Goal: Transaction & Acquisition: Purchase product/service

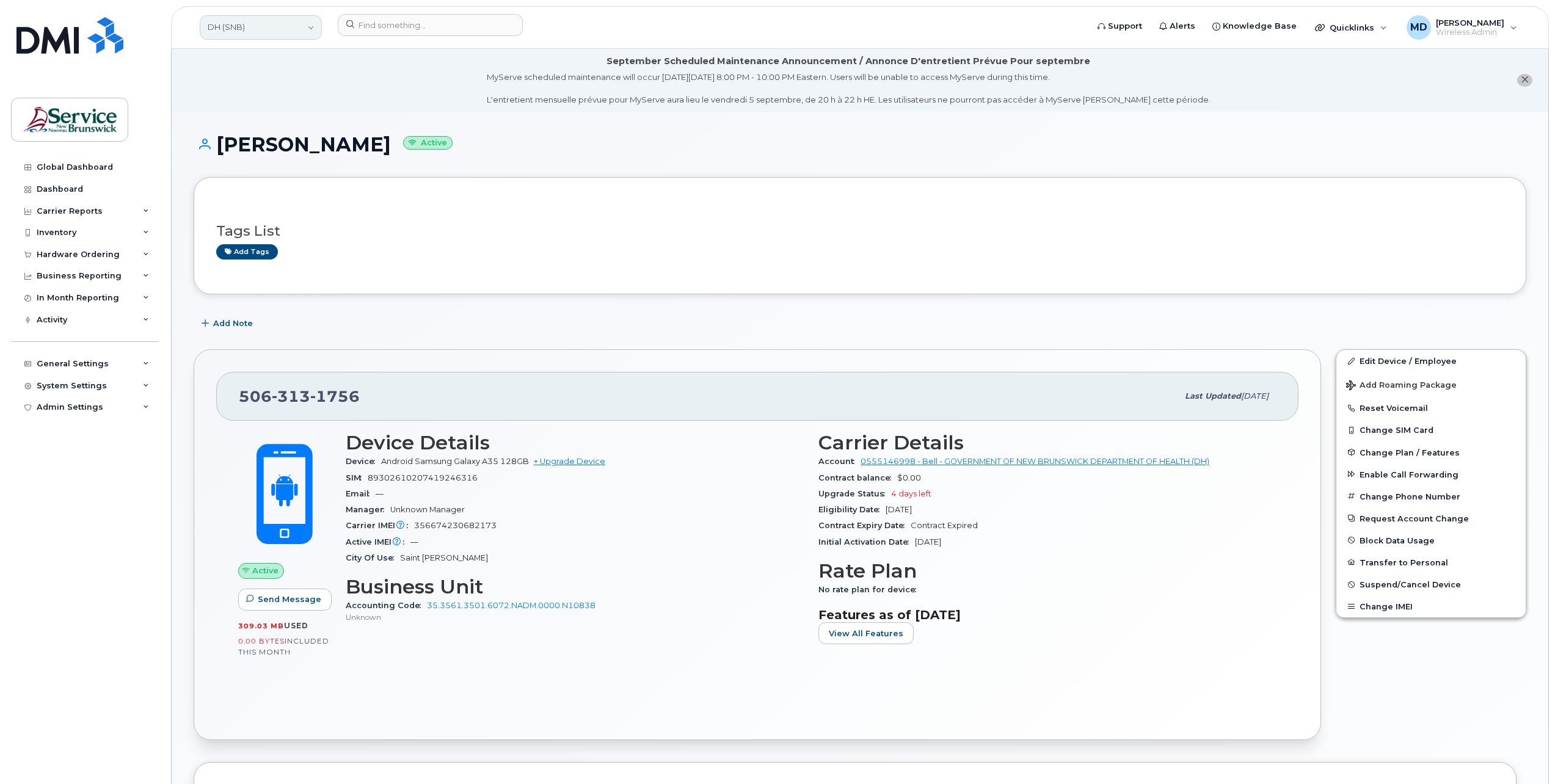
click at [302, 27] on link "DH (SNB)" at bounding box center [261, 27] width 122 height 25
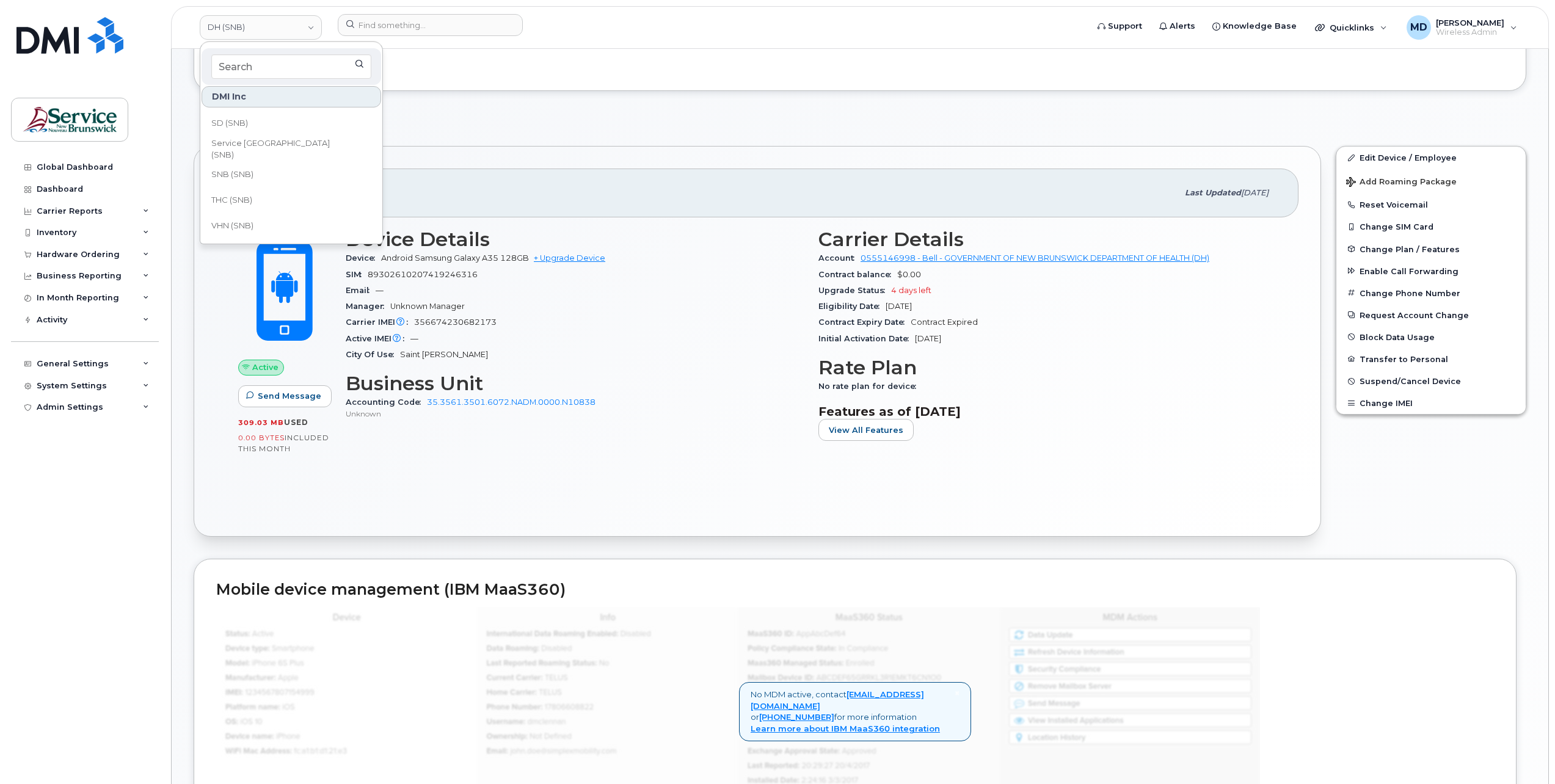
click at [448, 122] on div "Add Note" at bounding box center [860, 120] width 1333 height 22
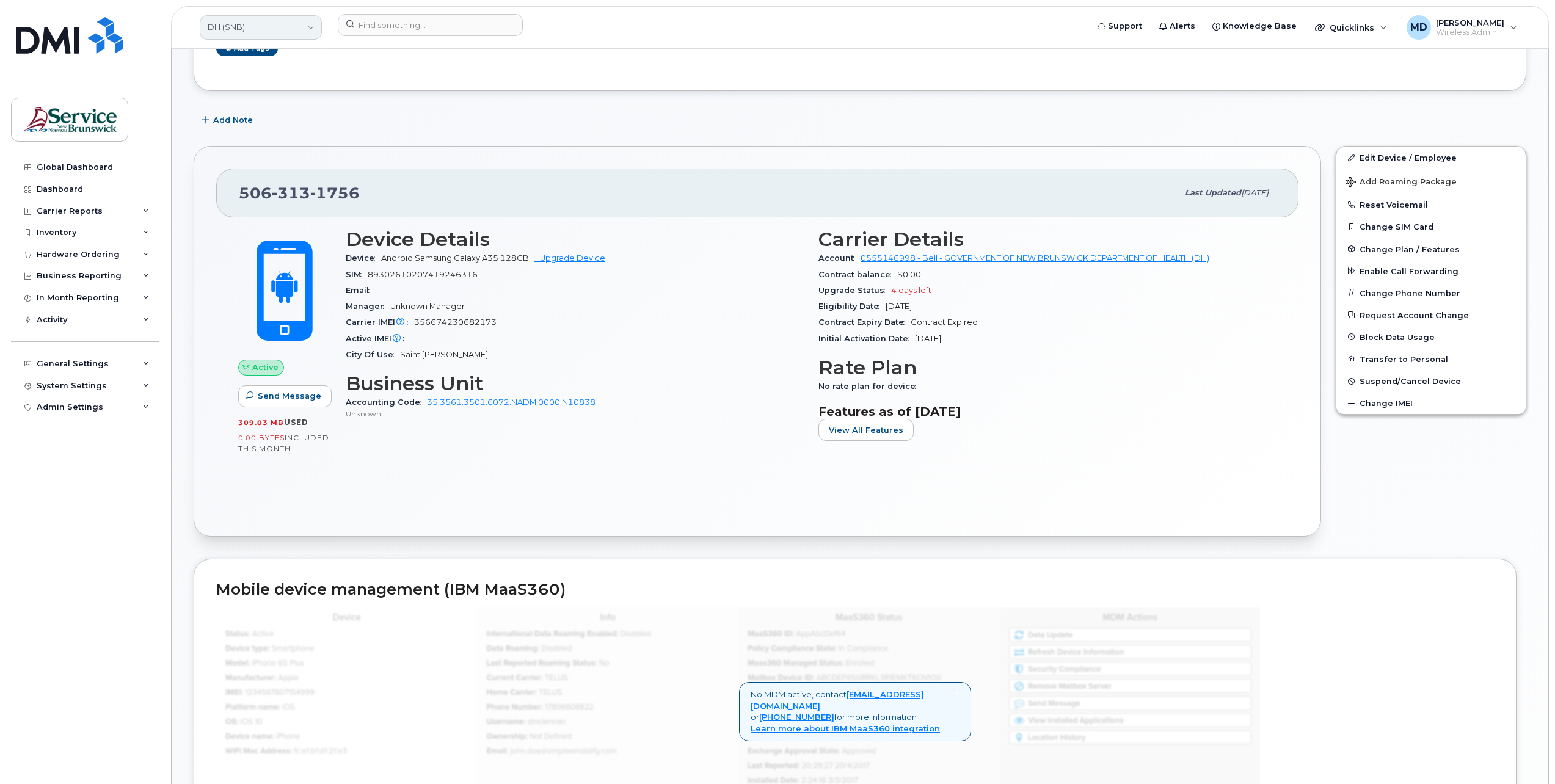
click at [288, 21] on link "DH (SNB)" at bounding box center [261, 27] width 122 height 25
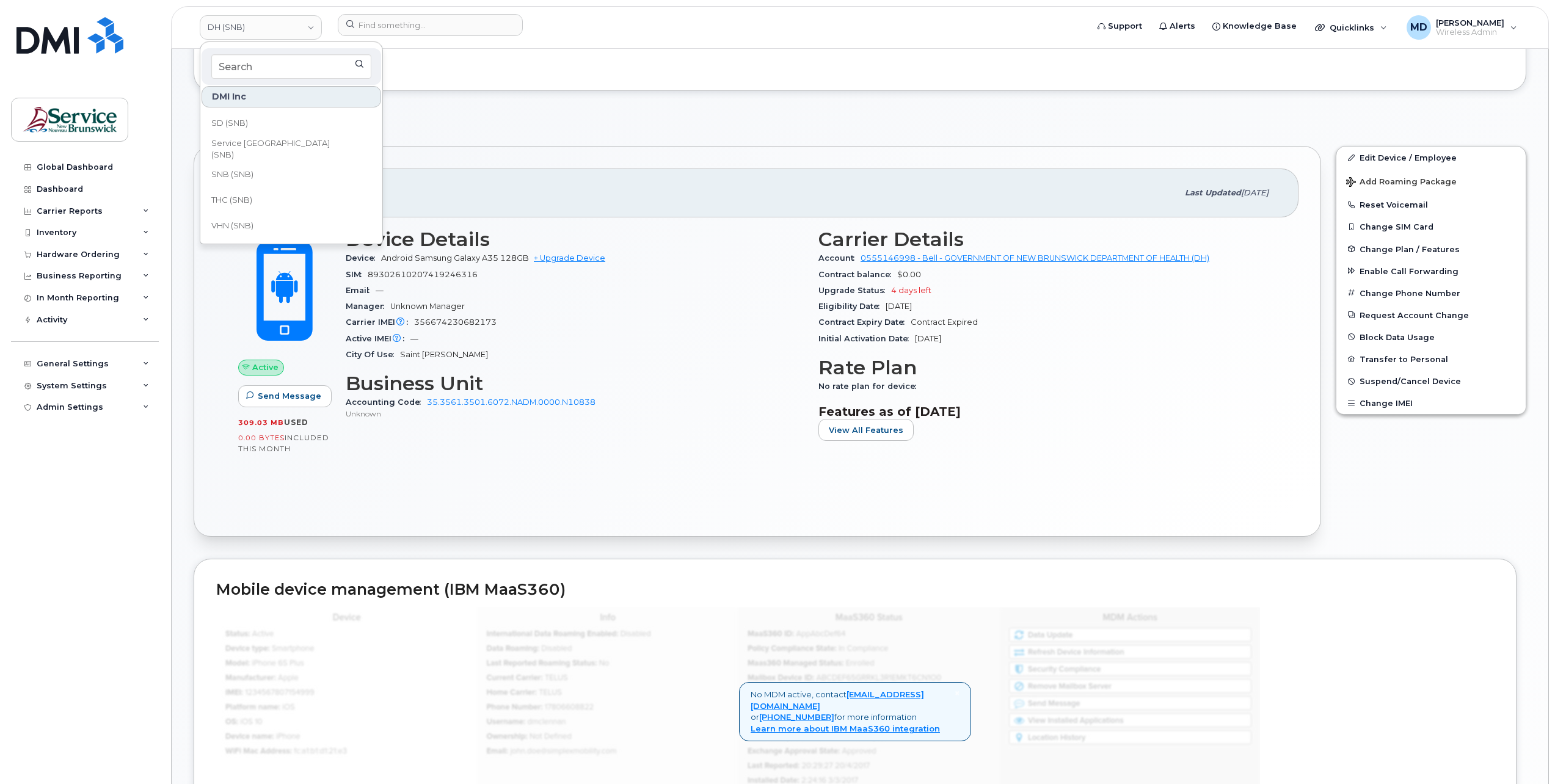
scroll to position [385, 0]
click at [259, 149] on span "JAG/DPS (SNB)" at bounding box center [241, 147] width 60 height 12
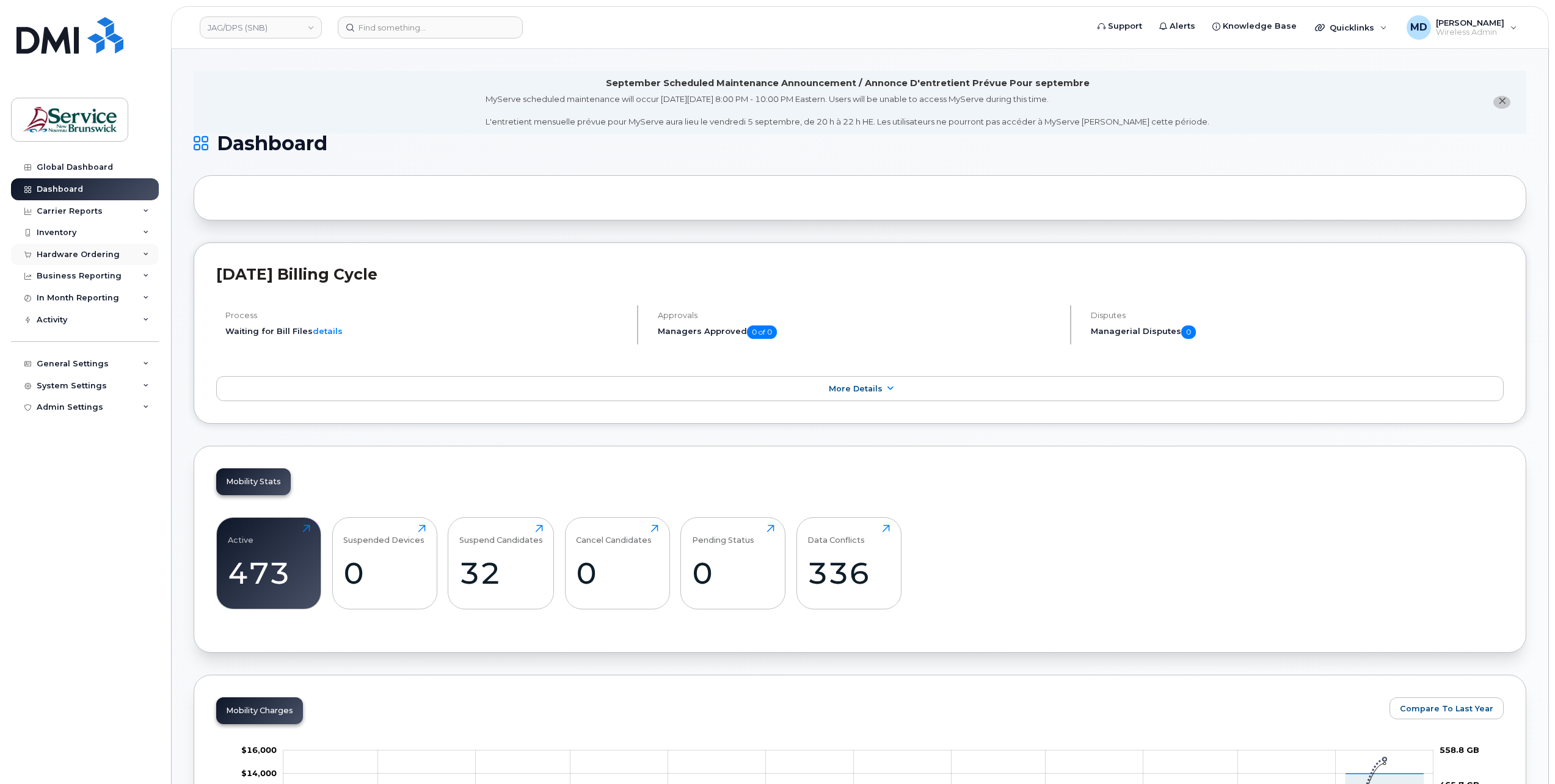
click at [86, 252] on div "Hardware Ordering" at bounding box center [78, 254] width 83 height 10
click at [60, 299] on div "Orders" at bounding box center [57, 300] width 30 height 11
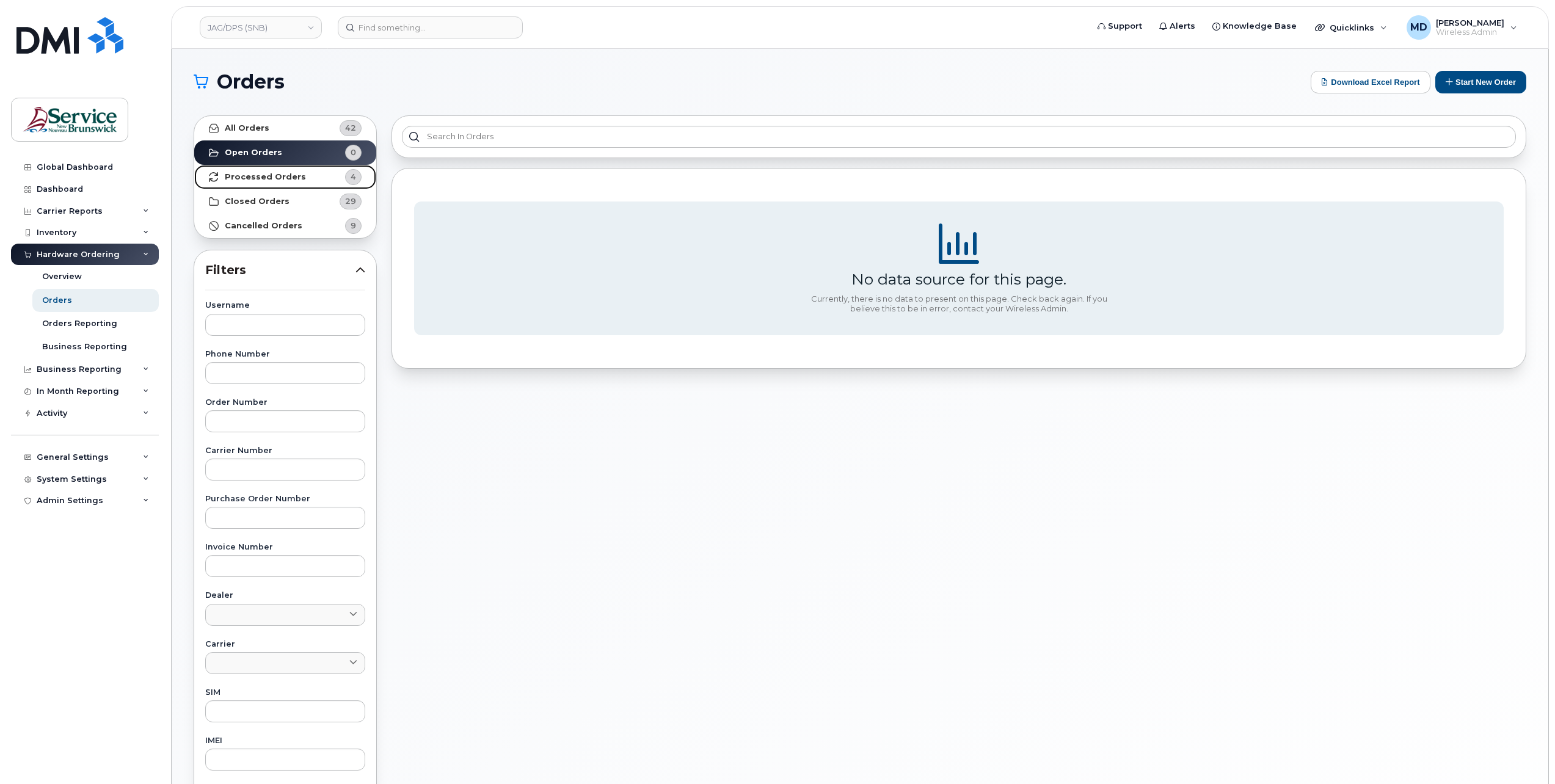
click at [304, 180] on link "Processed Orders 4" at bounding box center [285, 177] width 182 height 25
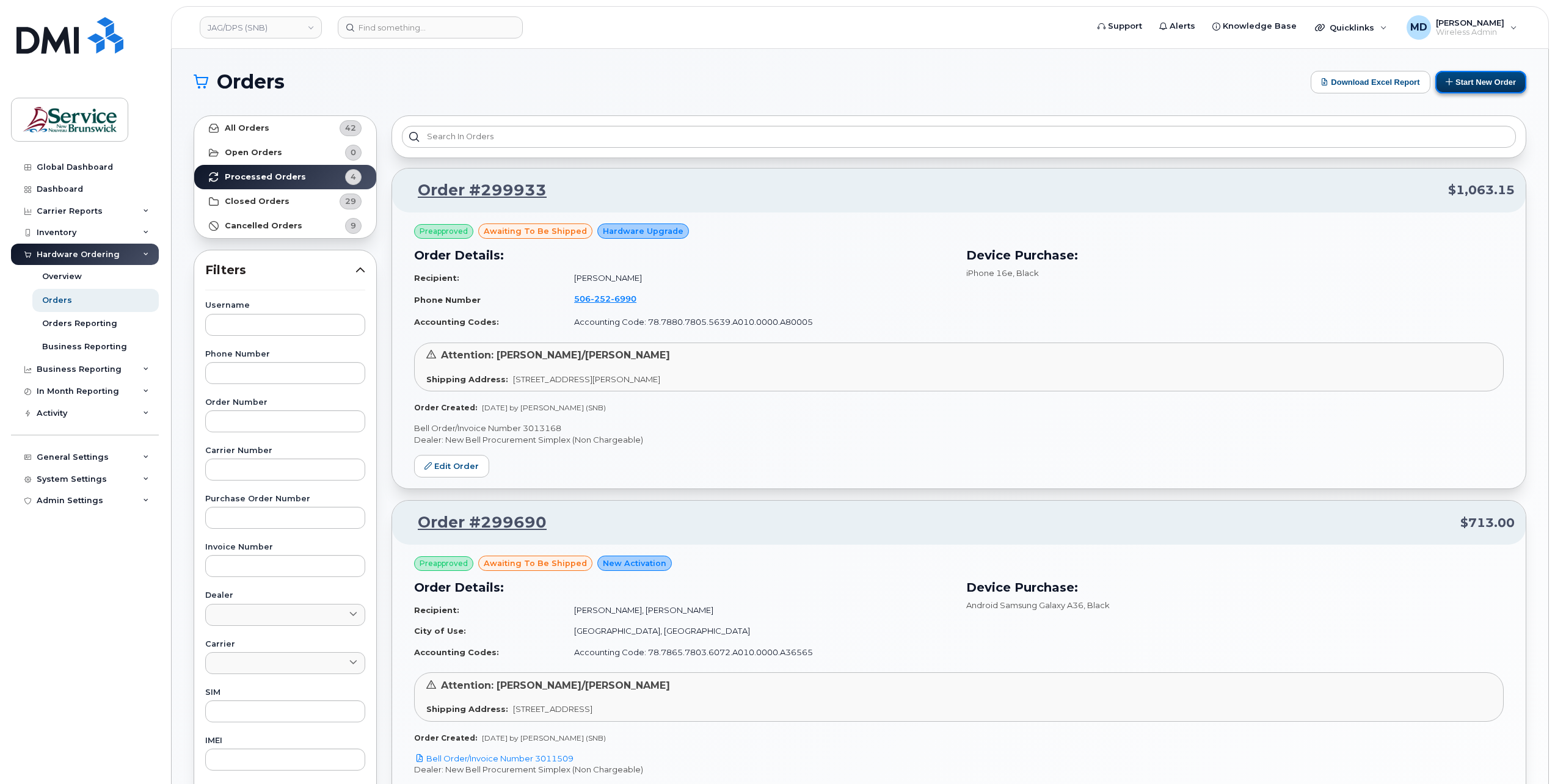
click at [1485, 81] on button "Start New Order" at bounding box center [1480, 82] width 91 height 23
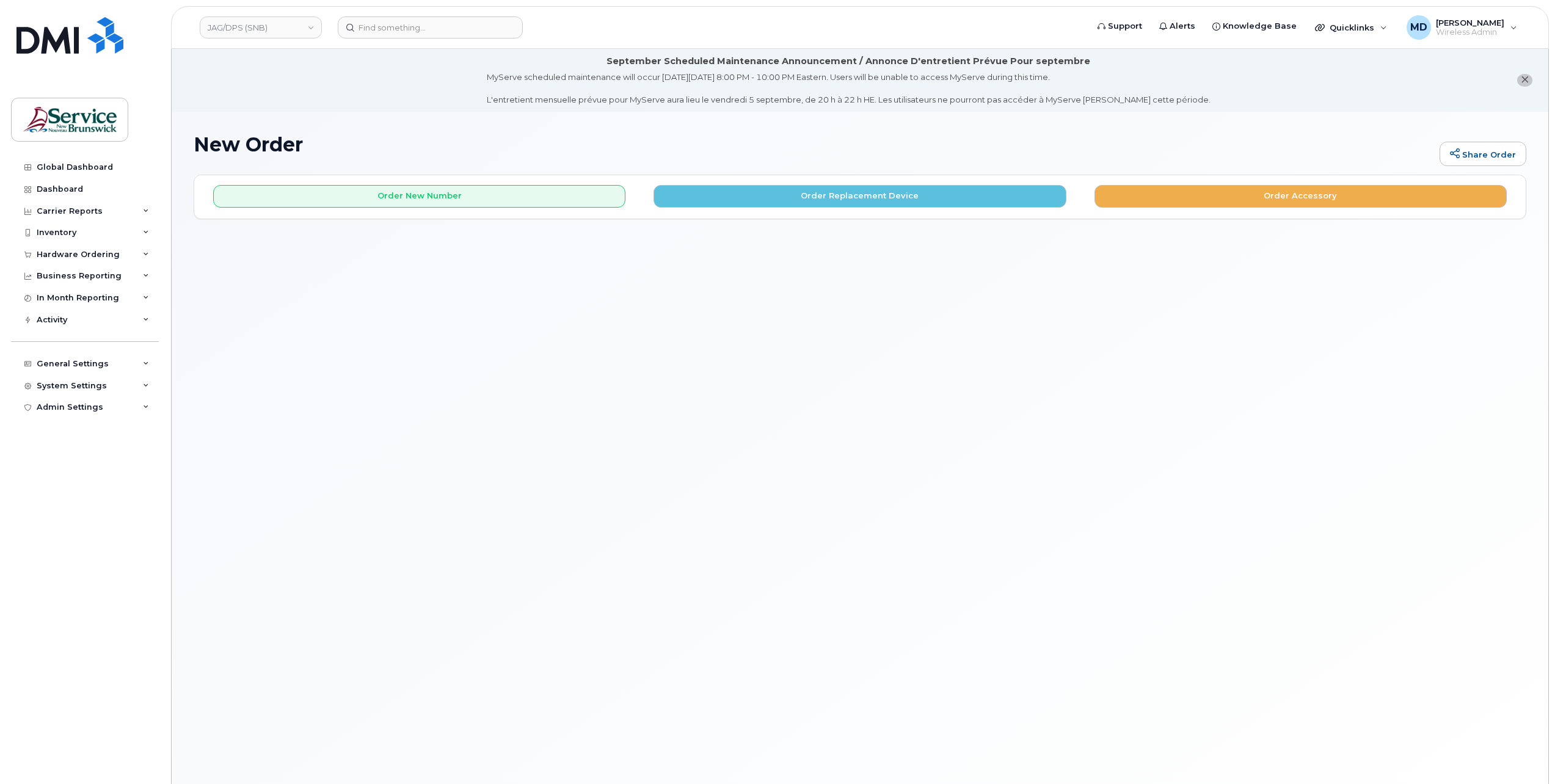
click at [411, 135] on h1 "New Order" at bounding box center [814, 144] width 1240 height 21
click at [413, 196] on button "Order New Number" at bounding box center [419, 196] width 412 height 23
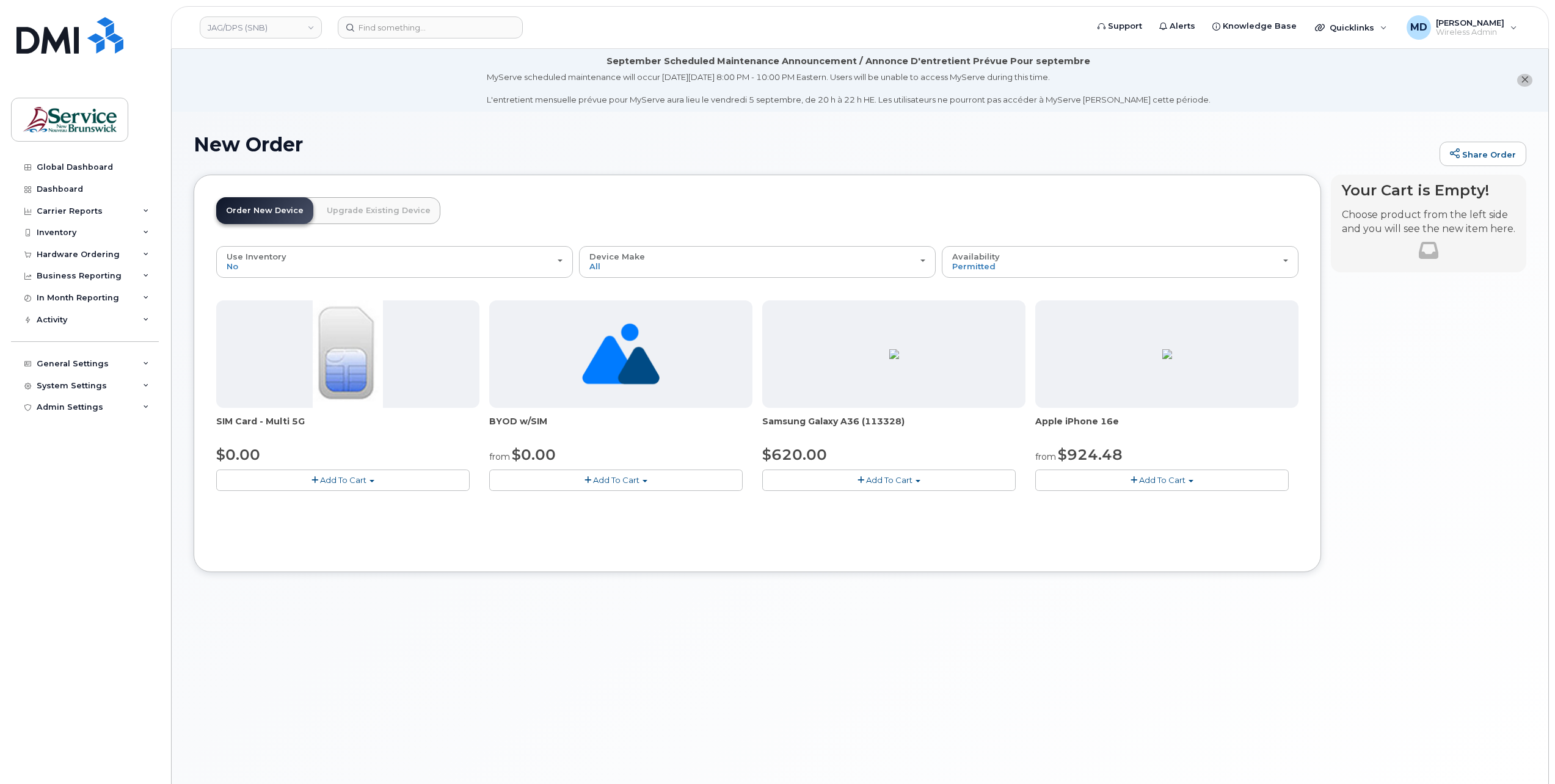
click at [621, 480] on span "Add To Cart" at bounding box center [617, 480] width 47 height 10
click at [584, 513] on link "$0.00 - 30-Day Activation" at bounding box center [555, 518] width 127 height 15
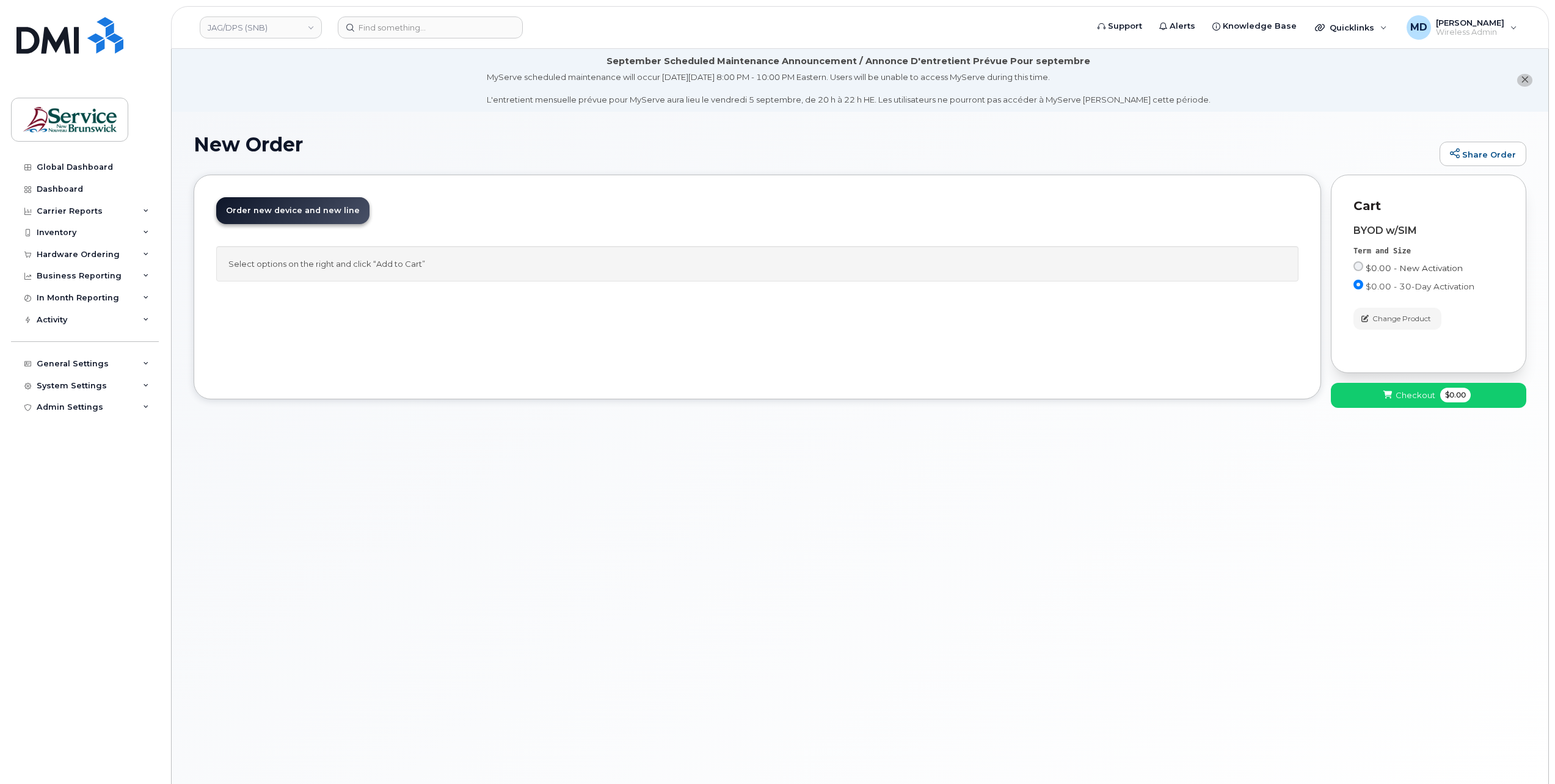
click at [1436, 272] on span "$0.00 - New Activation" at bounding box center [1414, 268] width 97 height 10
click at [1363, 271] on input "$0.00 - New Activation" at bounding box center [1359, 266] width 10 height 10
radio input "true"
click at [1385, 397] on icon at bounding box center [1387, 395] width 8 height 8
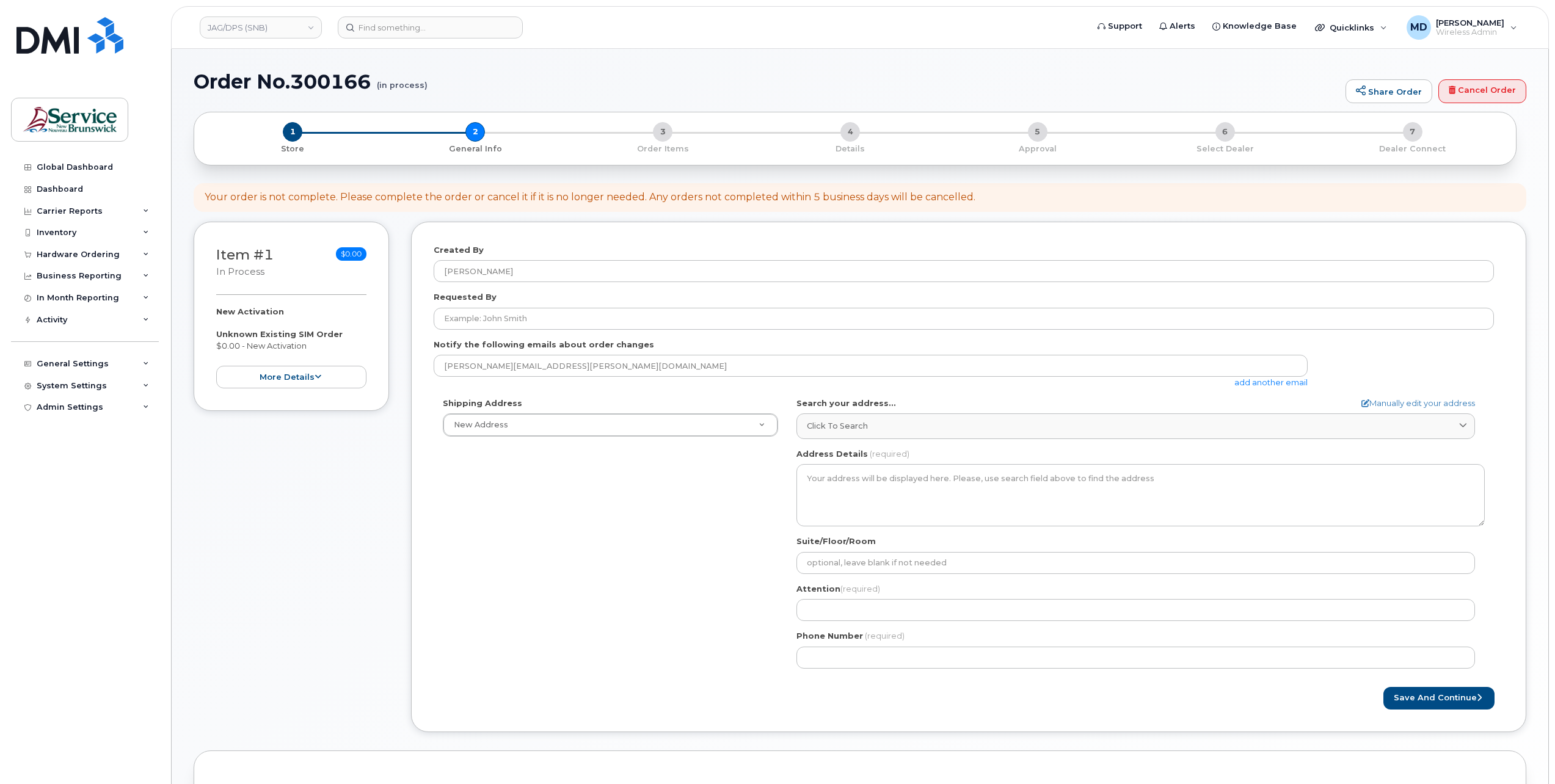
select select
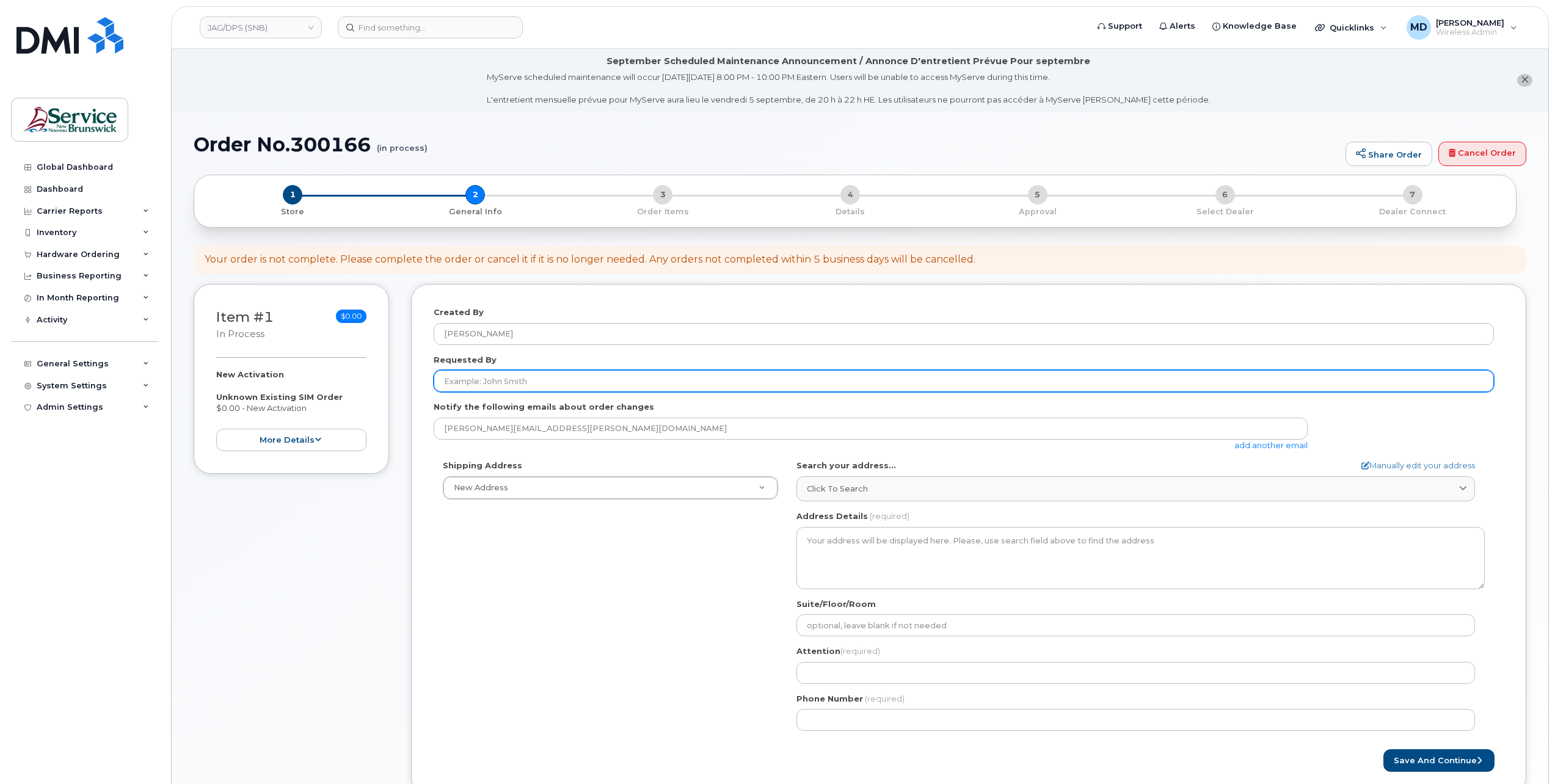
click at [616, 380] on input "Requested By" at bounding box center [964, 381] width 1060 height 22
click at [447, 385] on input "Requested By" at bounding box center [964, 381] width 1060 height 22
type input "JTT Telecommunications"
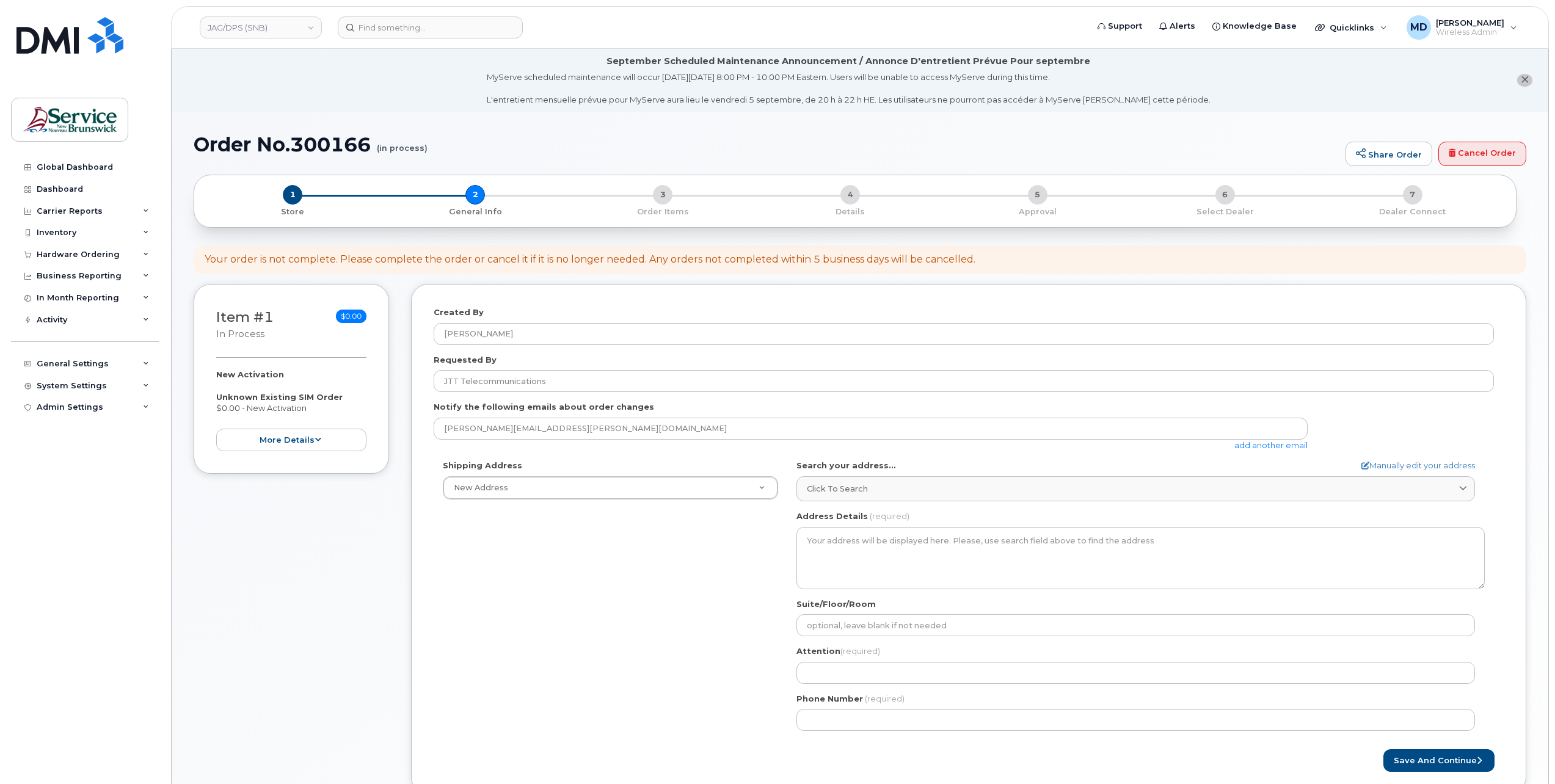
click at [563, 534] on div "Shipping Address New Address New Address 01 - SNB - IT Services Sartain MacDona…" at bounding box center [964, 600] width 1060 height 280
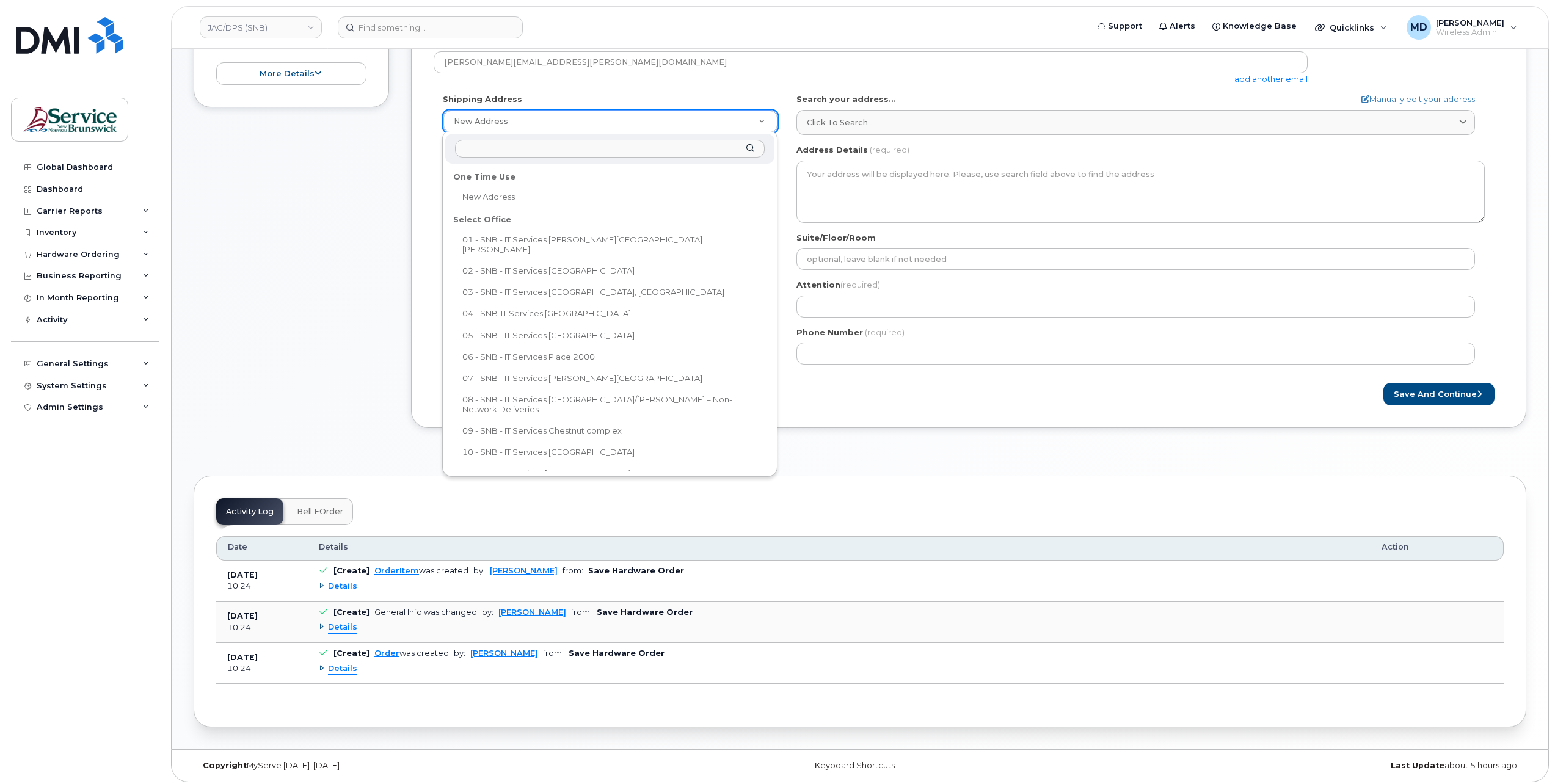
scroll to position [10, 0]
select select
type textarea "250 King St, Room 395 Fredericton New Brunswick E3B 9M9"
type input "Elizabeth Arbeau"
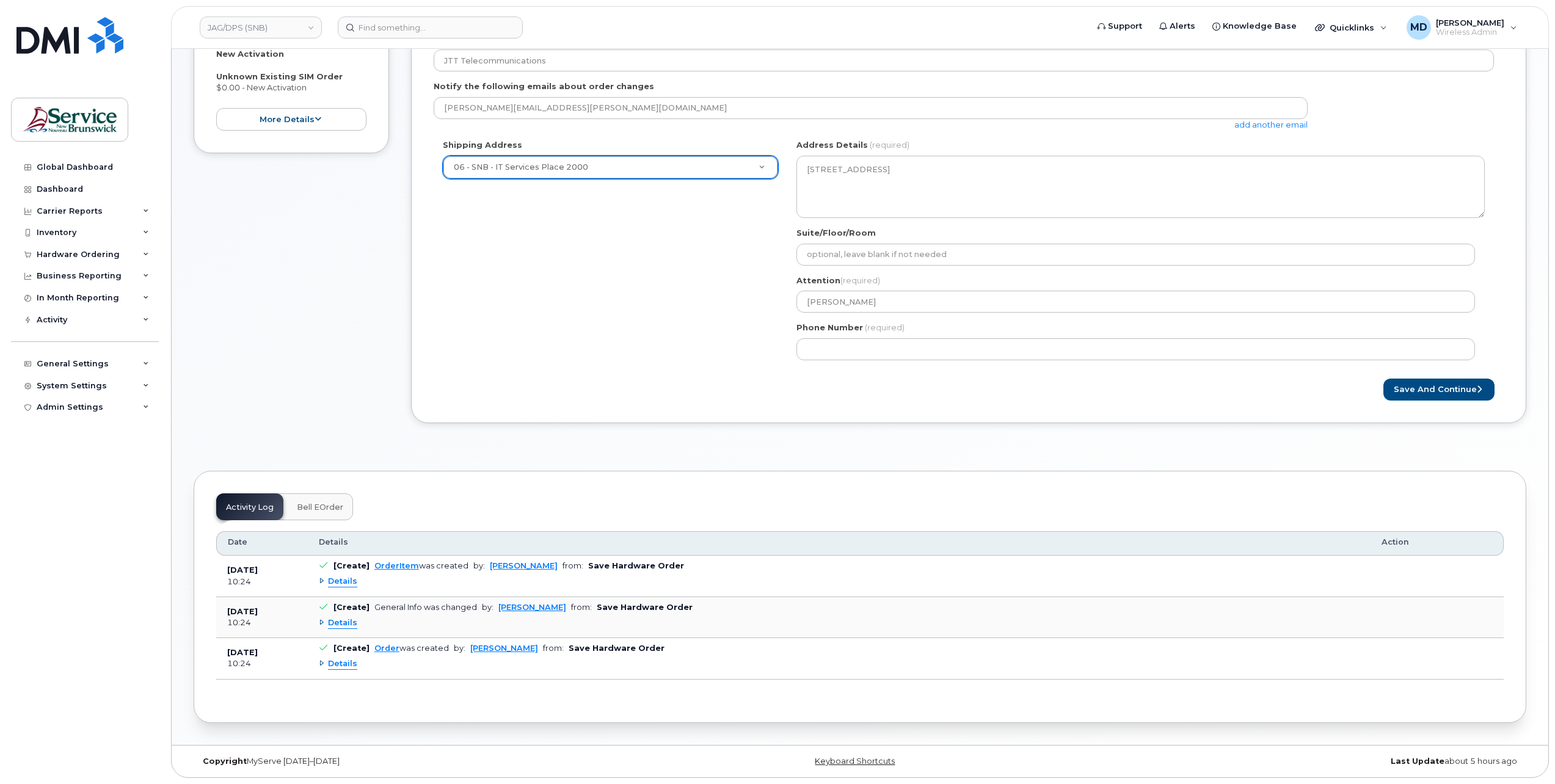
scroll to position [316, 0]
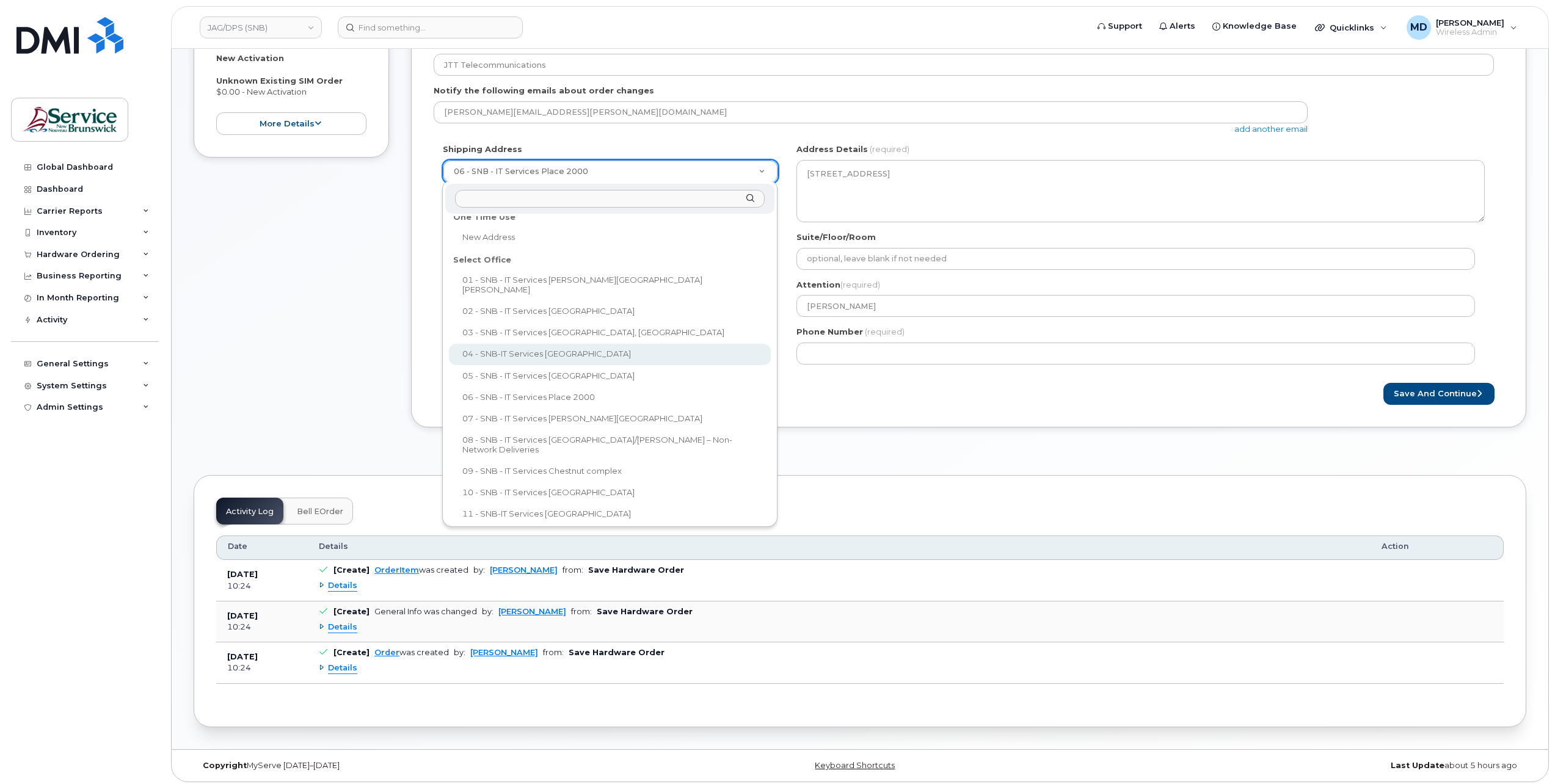
select select
type textarea "520 King St Fredericton New Brunswick E3B 6G3"
type input "Scott Sanford/Chris Beaulieu"
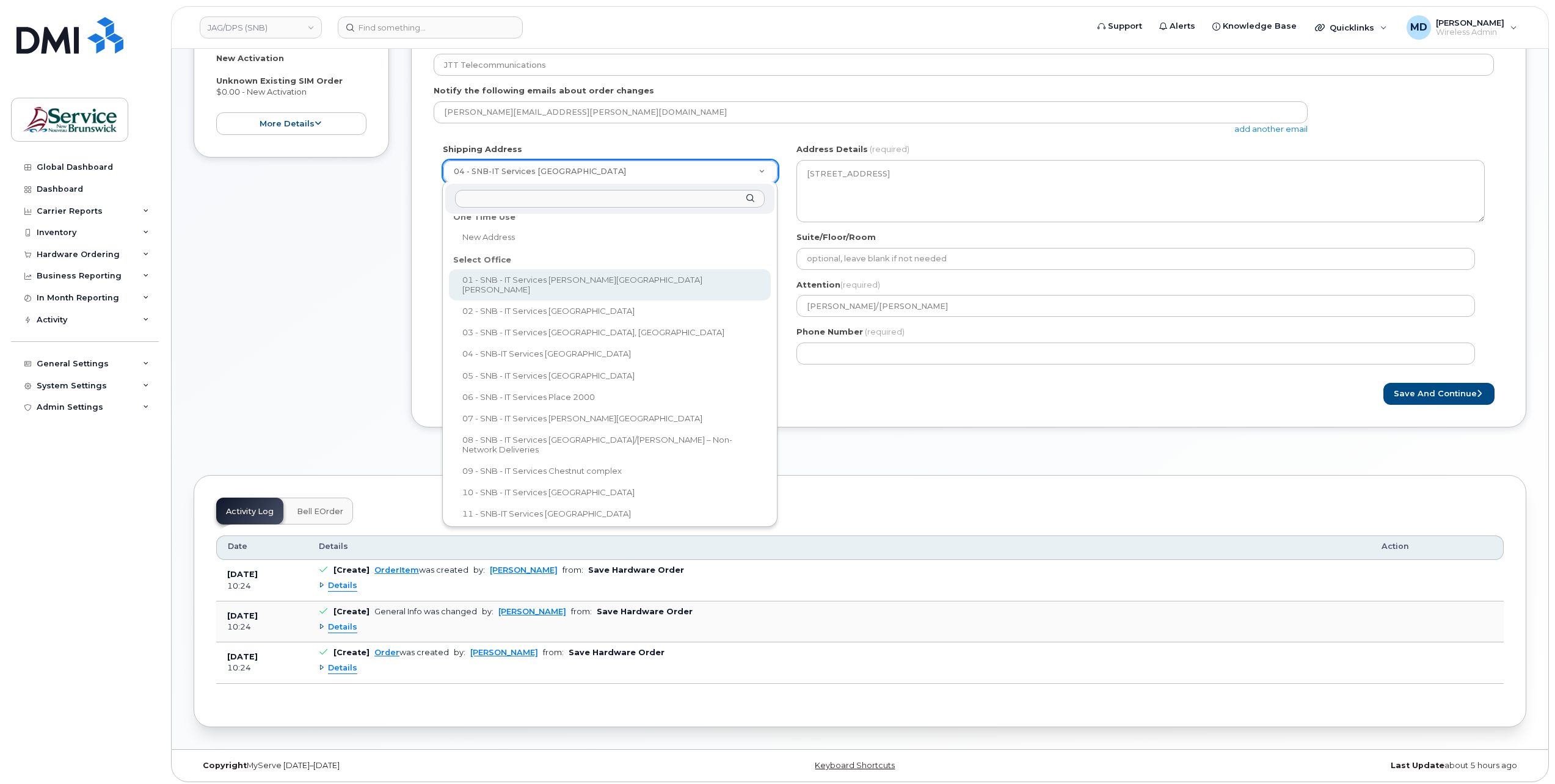
select select
type textarea "551 King St Fredericton New Brunswick E3B 3T9"
type input "Mukesh Yadav"
select select
type textarea "20 McGloin St Fredericton New Brunswick E3A 5T8"
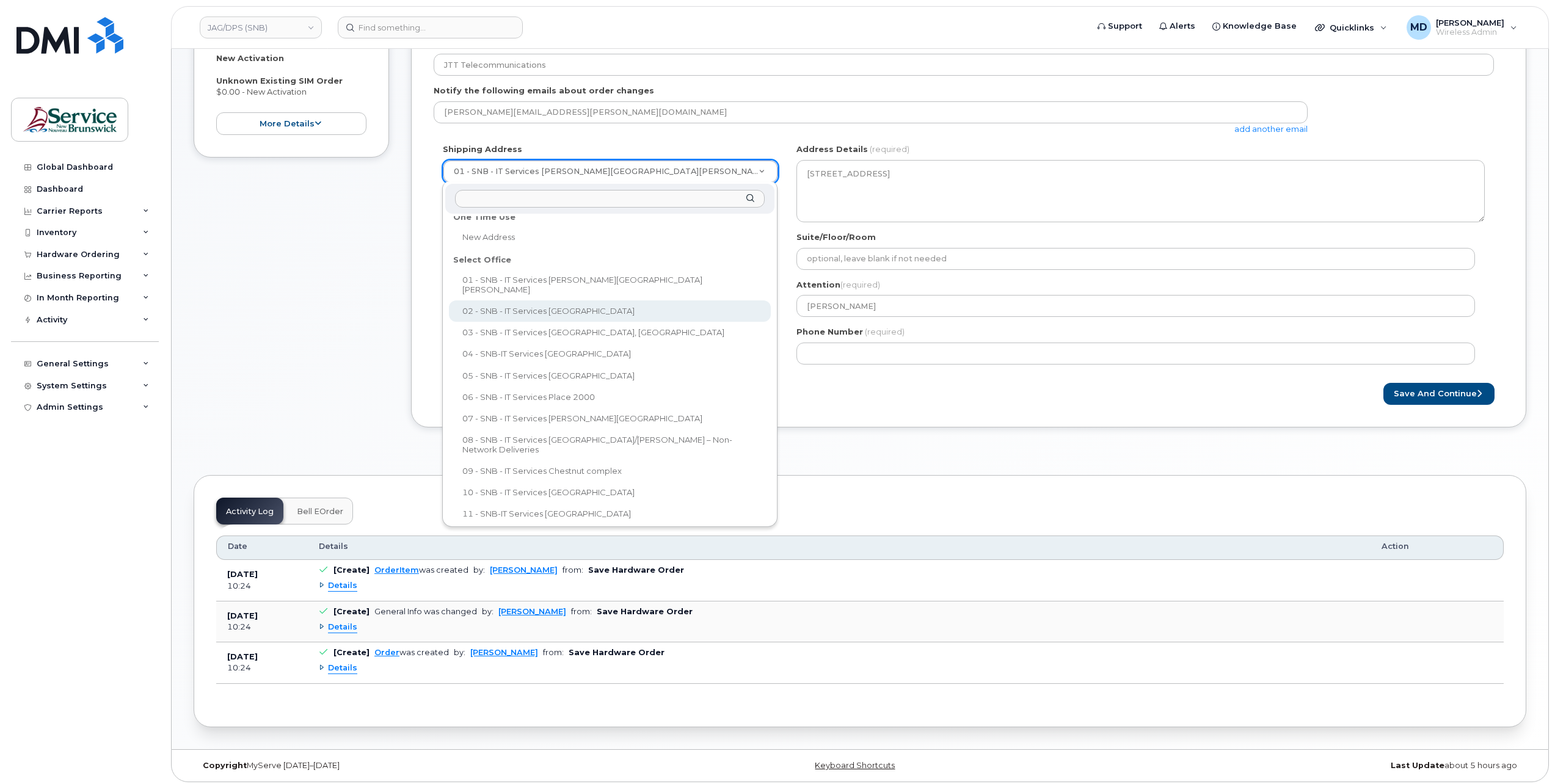
type input "[PERSON_NAME]"
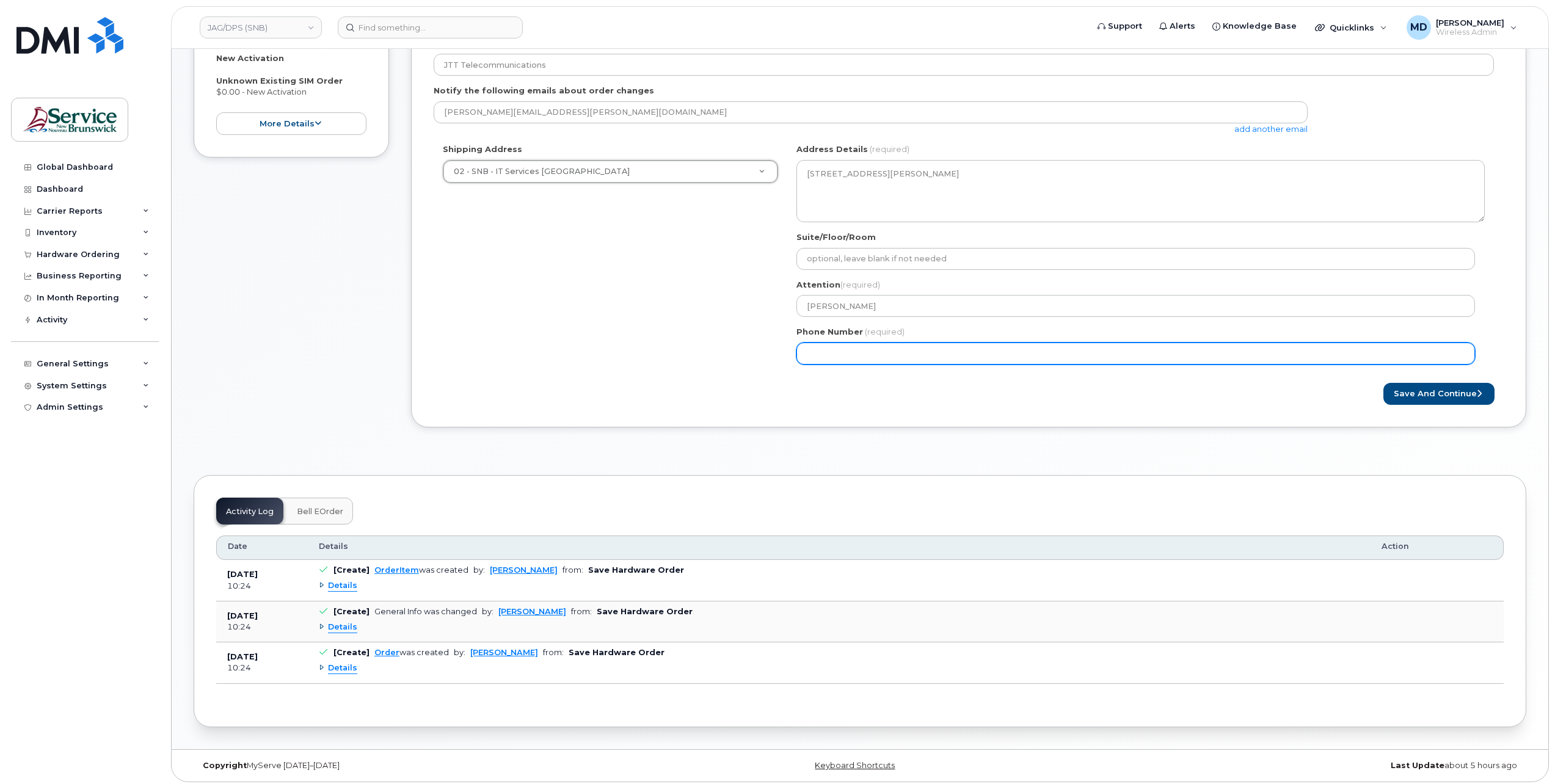
click at [895, 348] on input "Phone Number" at bounding box center [1135, 354] width 678 height 22
type input "1234567982"
select select
type input "5065663504"
select select
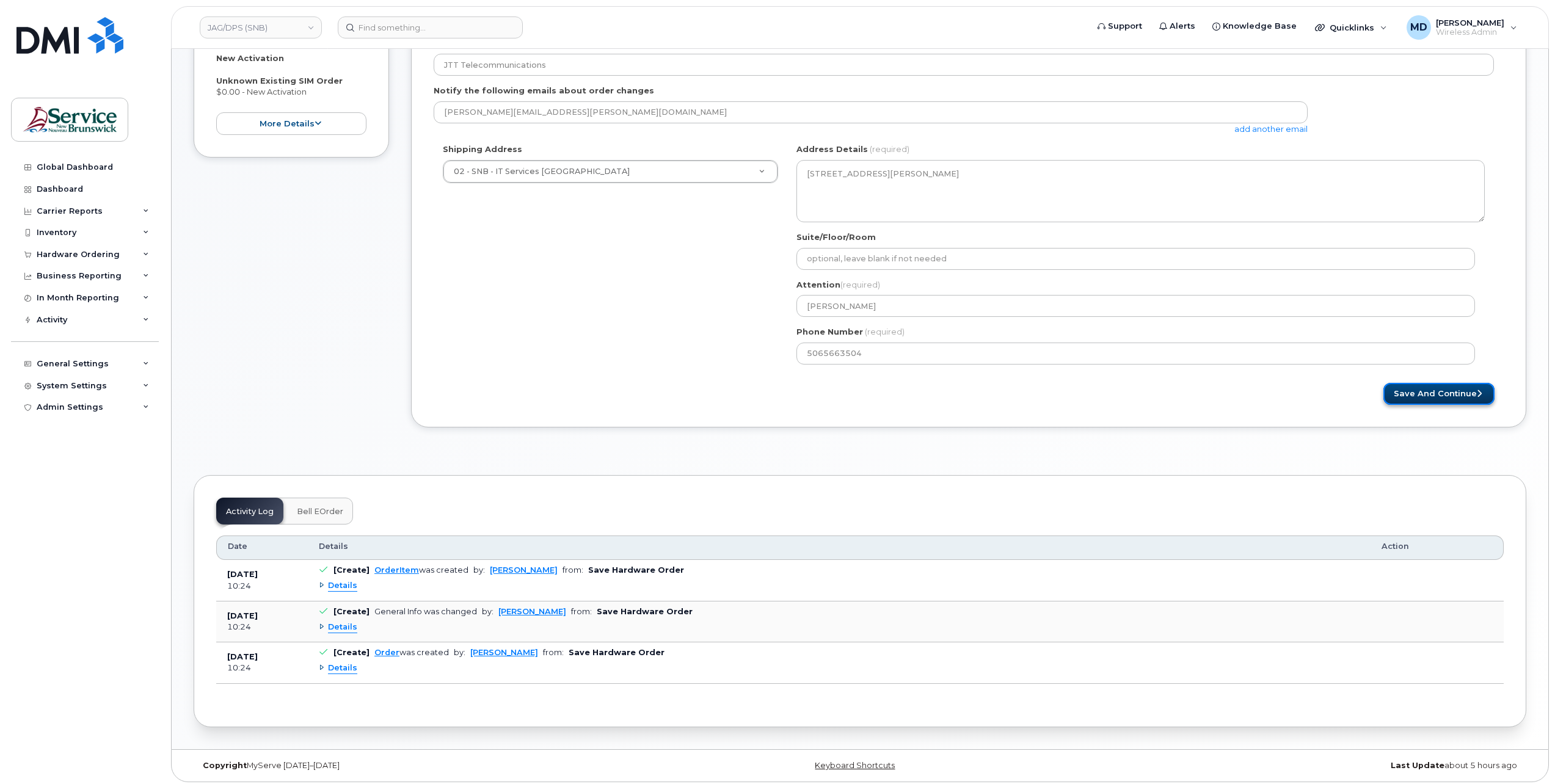
click at [1408, 398] on button "Save and Continue" at bounding box center [1439, 394] width 111 height 23
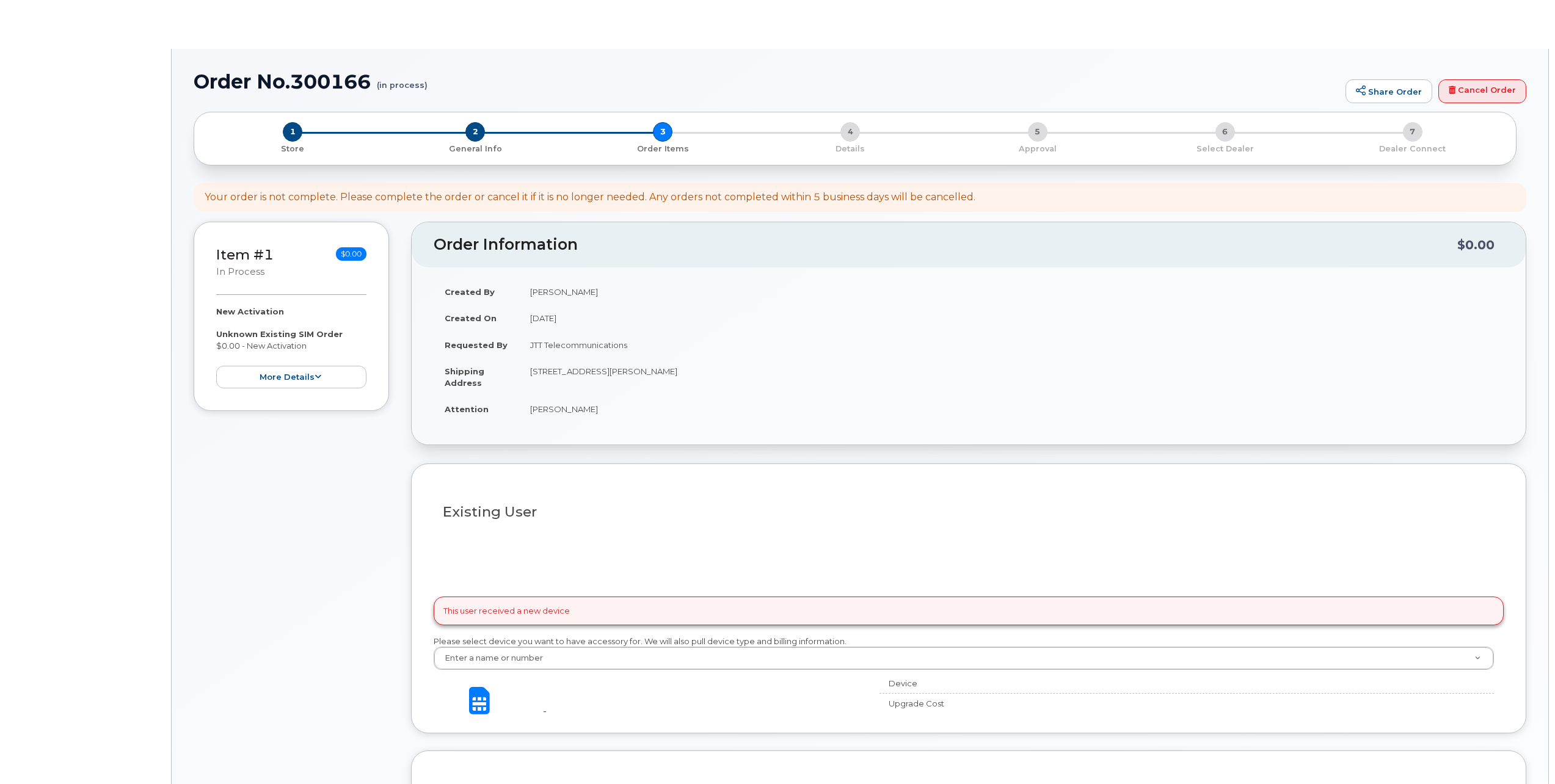
select select
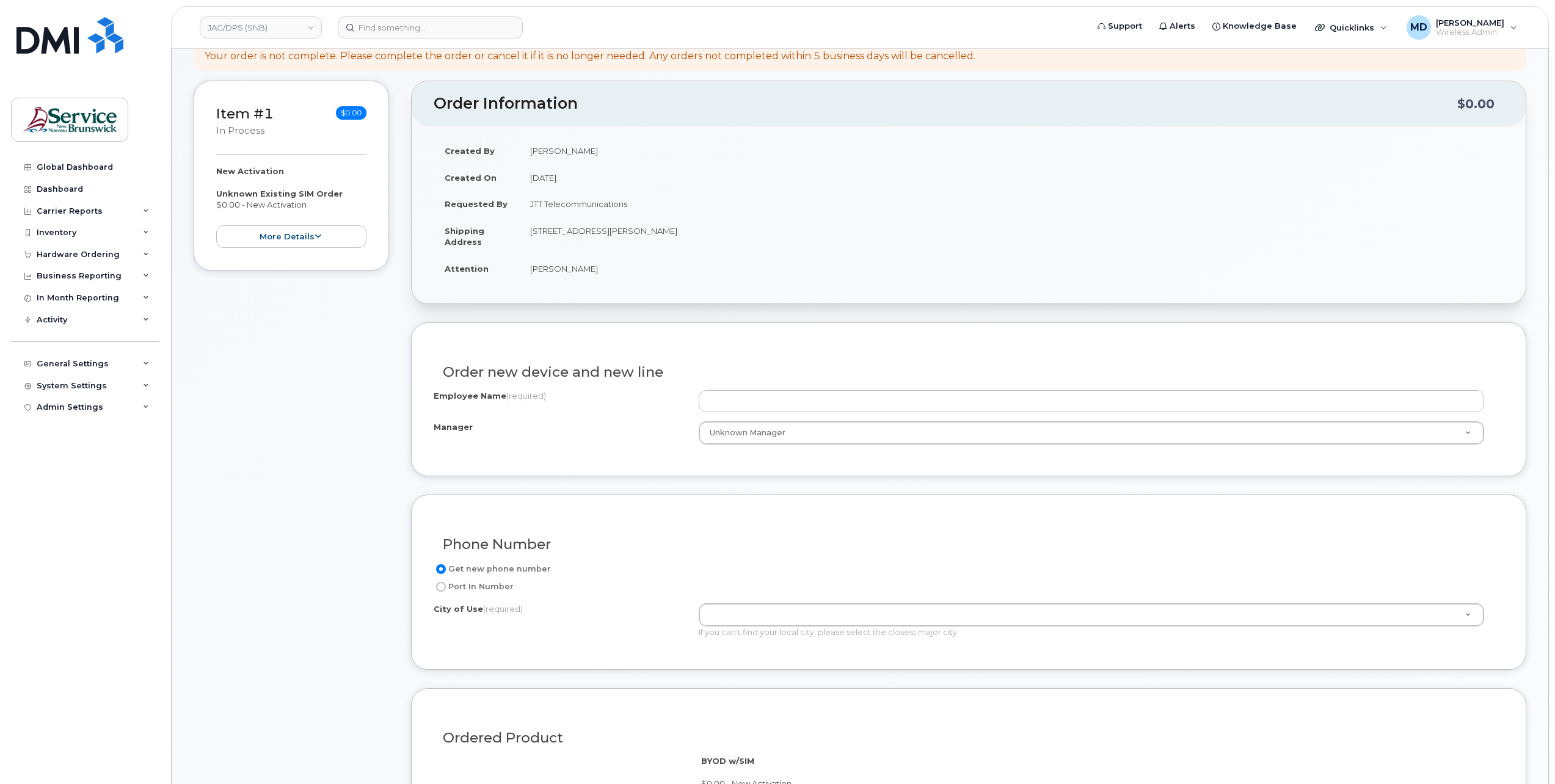
scroll to position [406, 0]
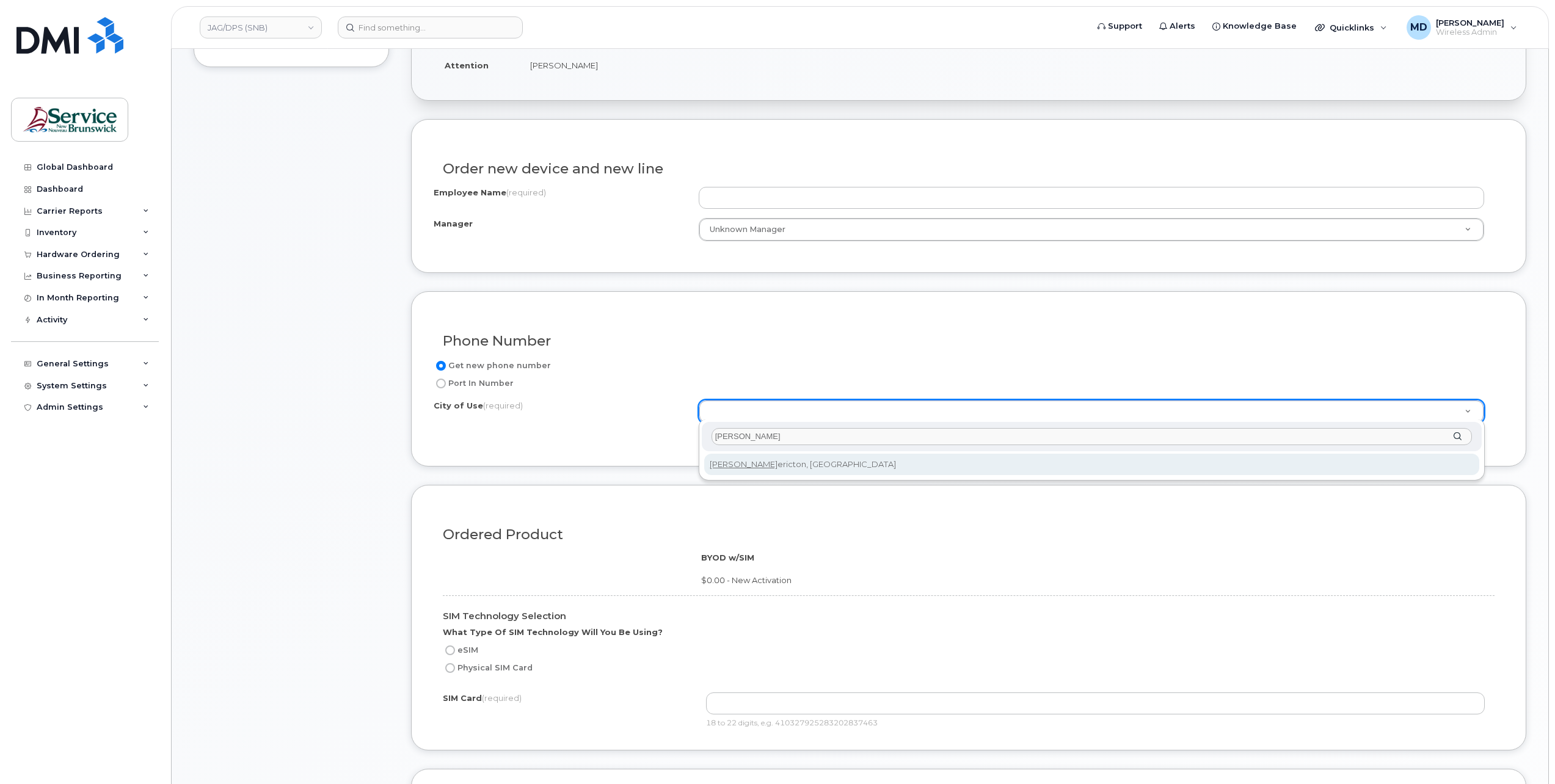
type input "fred"
type input "1578"
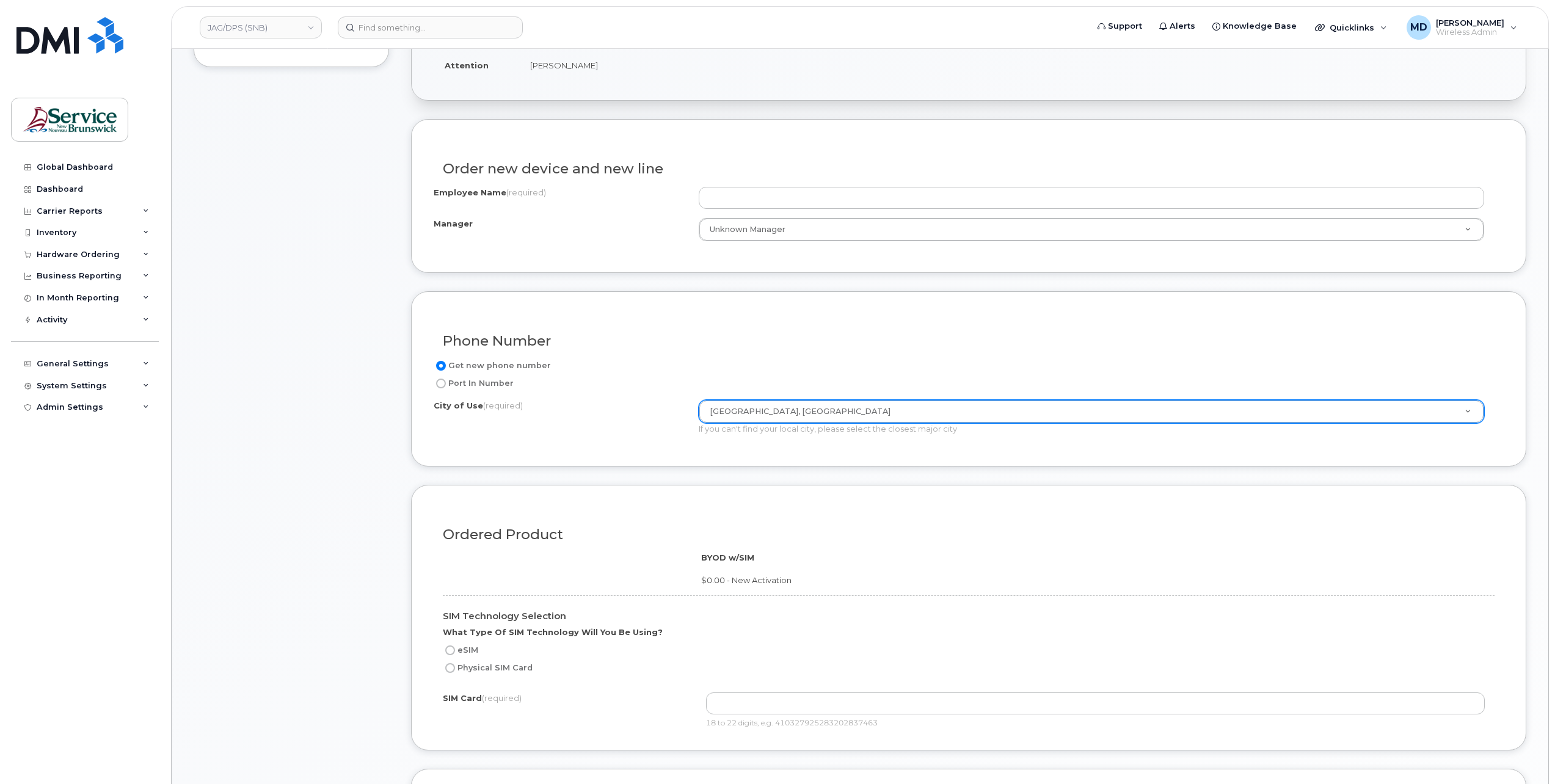
click at [486, 662] on label "Physical SIM Card" at bounding box center [487, 668] width 90 height 14
click at [455, 663] on input "Physical SIM Card" at bounding box center [450, 668] width 10 height 10
radio input "true"
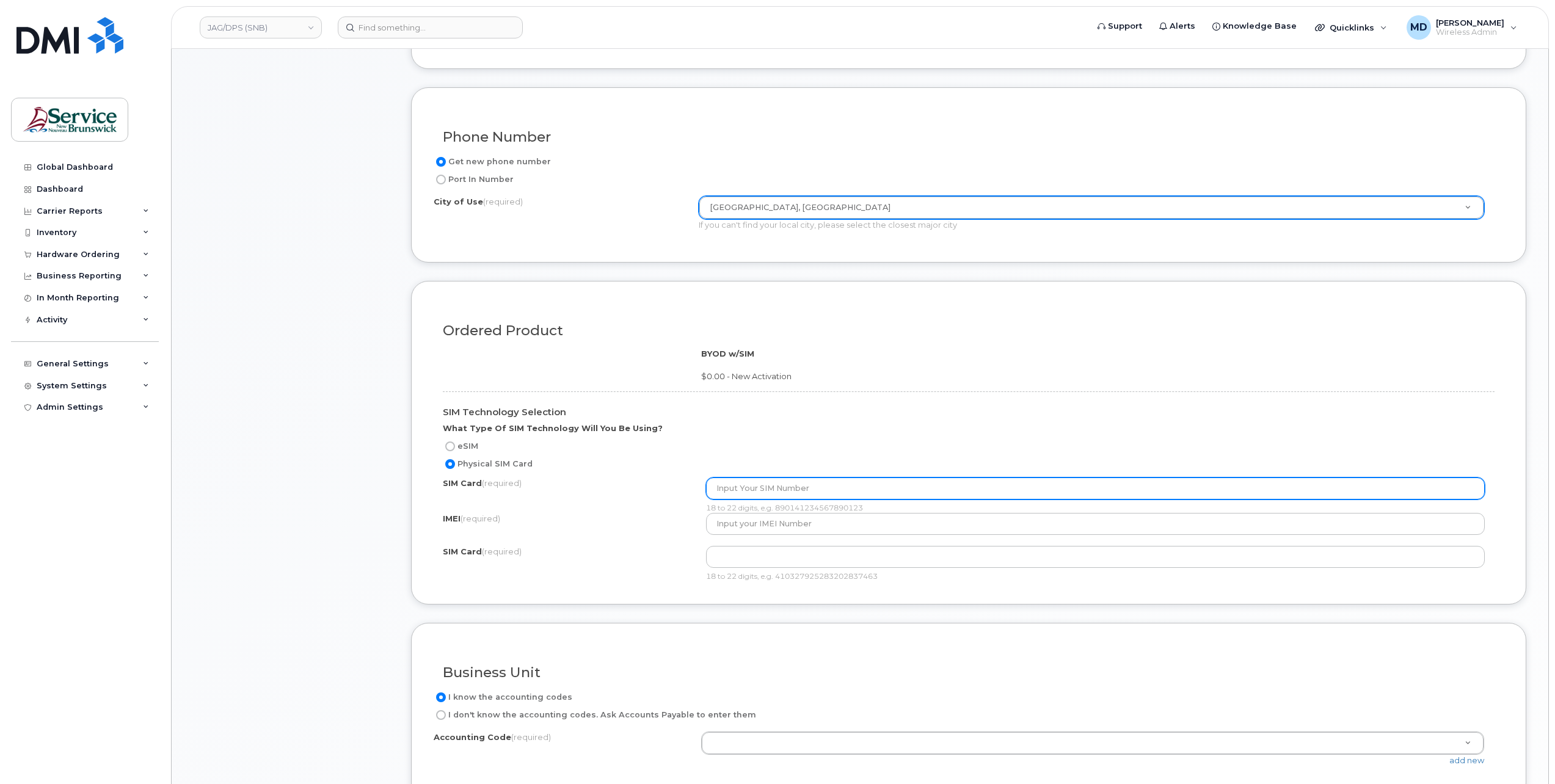
click at [773, 485] on input "text" at bounding box center [1096, 488] width 780 height 22
paste input "89302610207414416088"
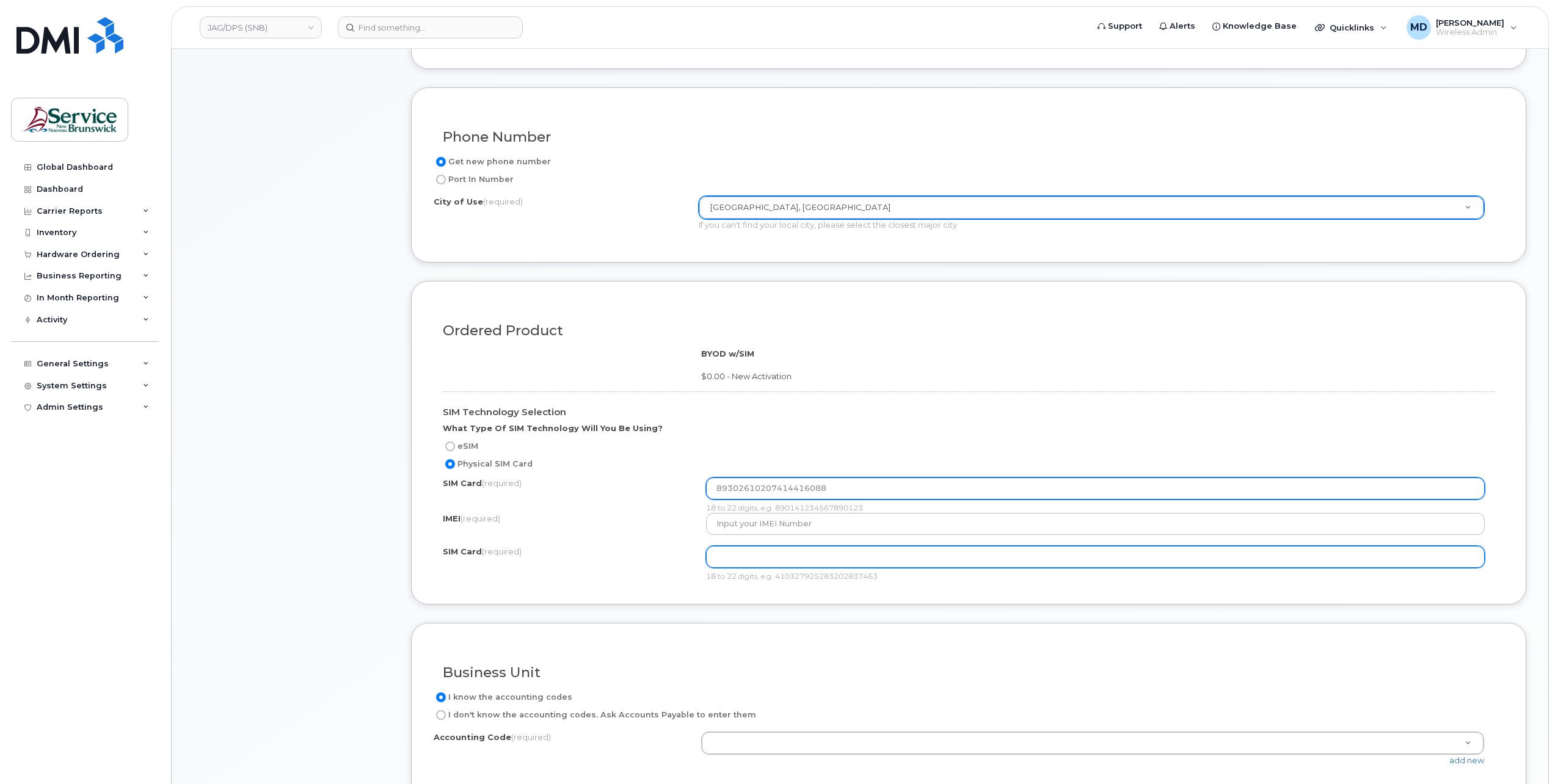
type input "89302610207414416088"
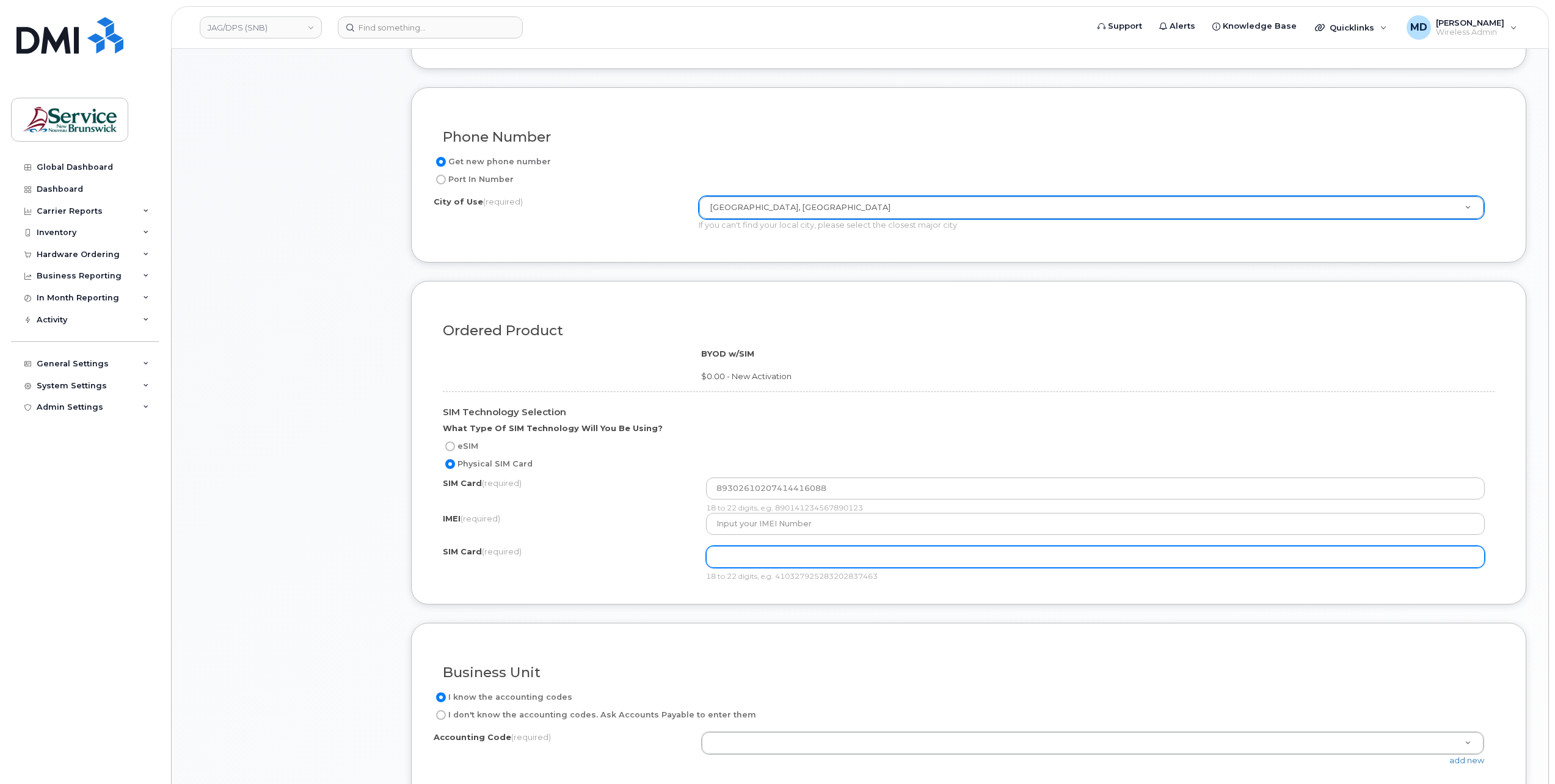
click at [760, 556] on input "text" at bounding box center [1096, 557] width 780 height 22
paste input "89302610207414416088"
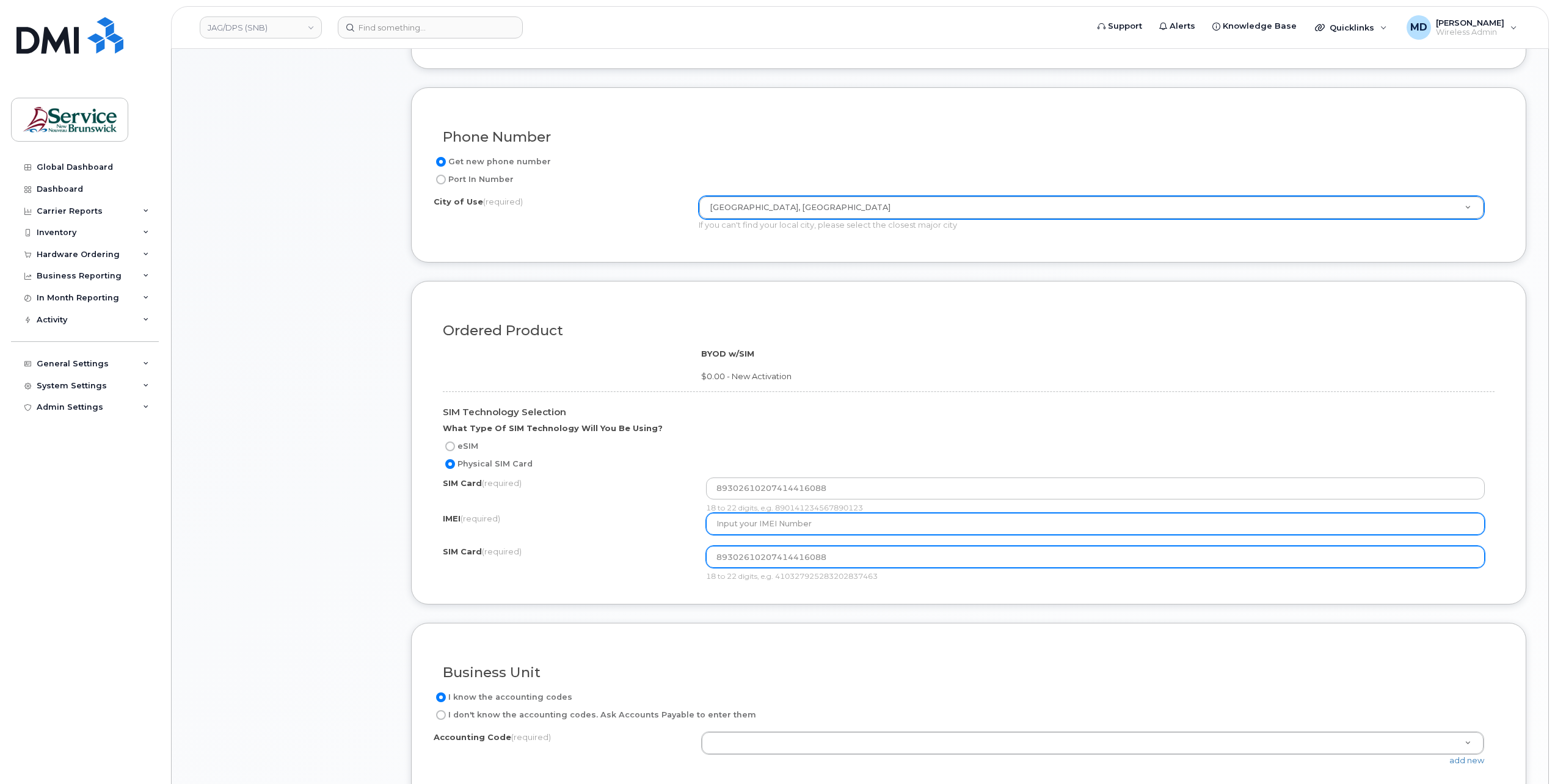
type input "89302610207414416088"
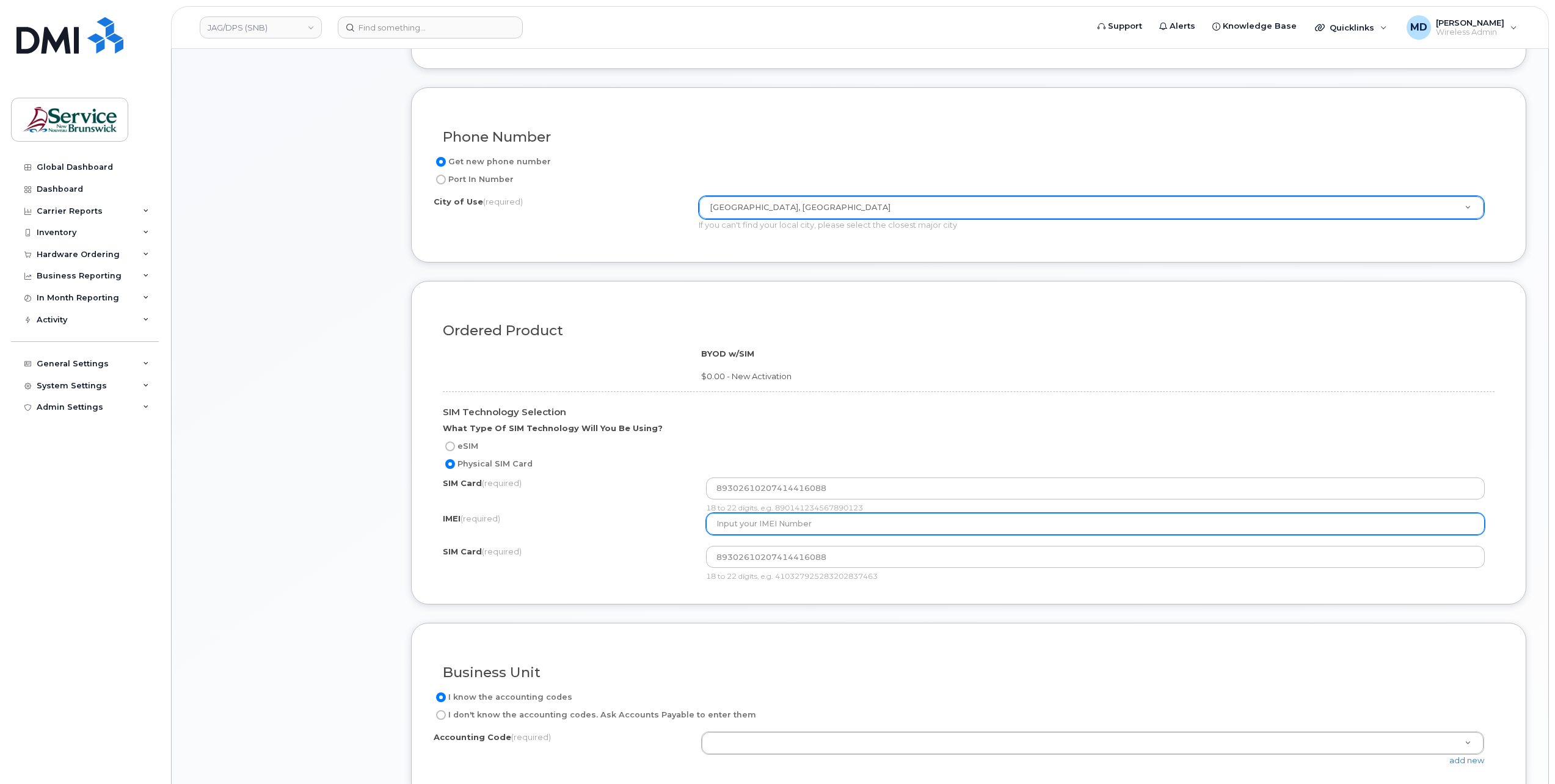
click at [749, 522] on input "text" at bounding box center [1096, 524] width 780 height 22
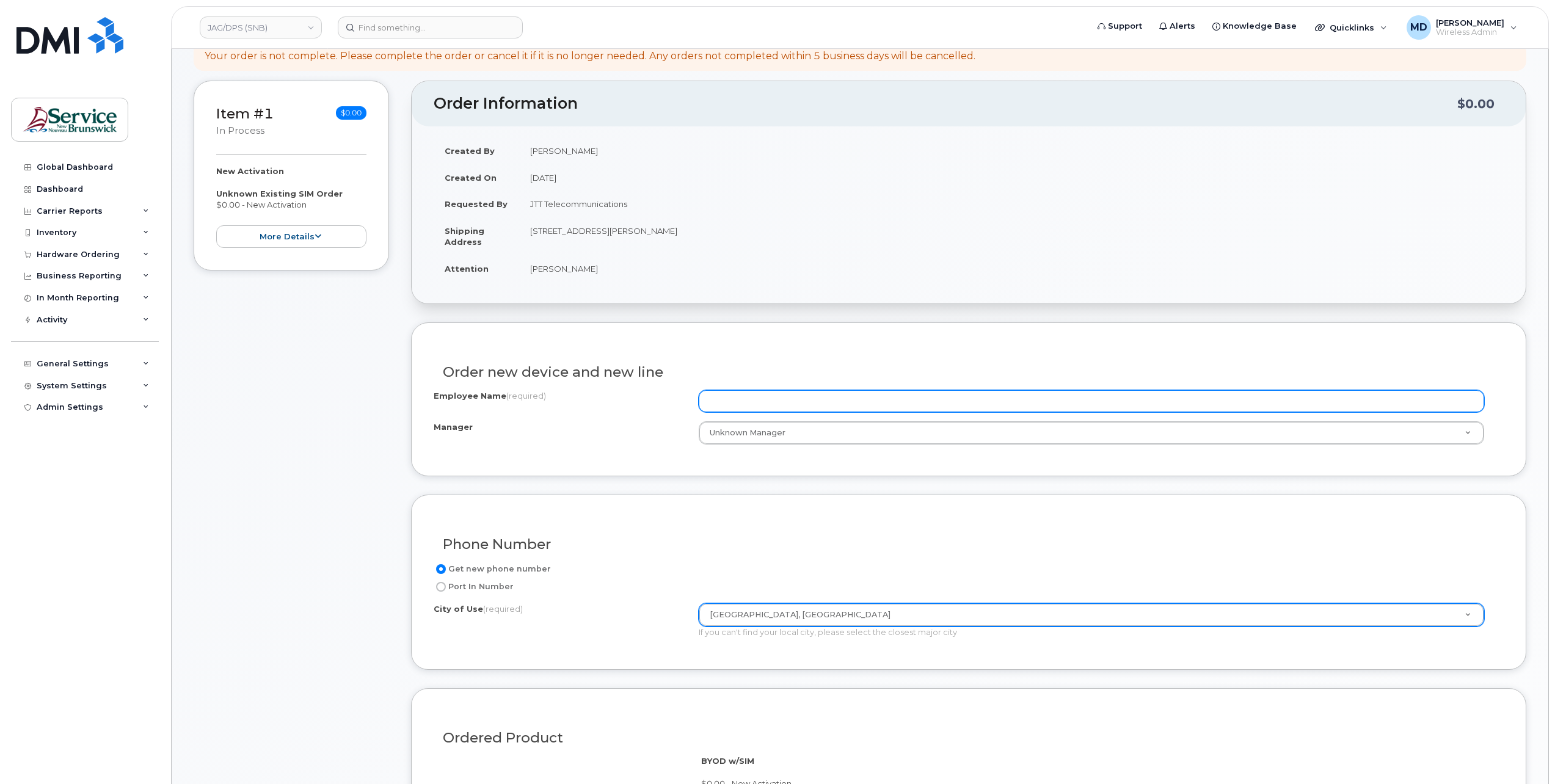
type input "111111111111119"
click at [778, 400] on input "Employee Name (required)" at bounding box center [1092, 401] width 786 height 22
click at [742, 401] on input "Employee Name (required)" at bounding box center [1092, 401] width 786 height 22
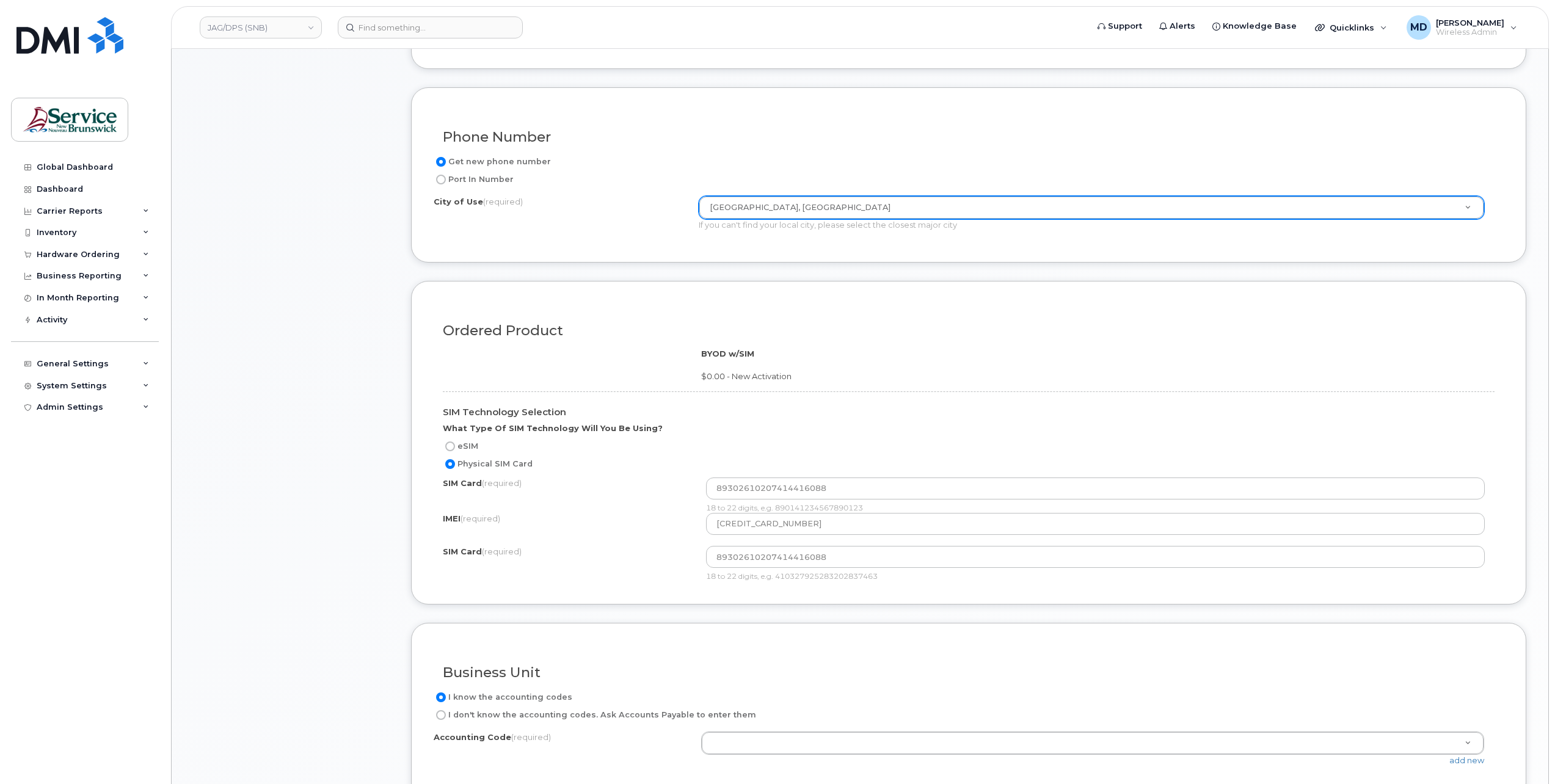
scroll to position [814, 0]
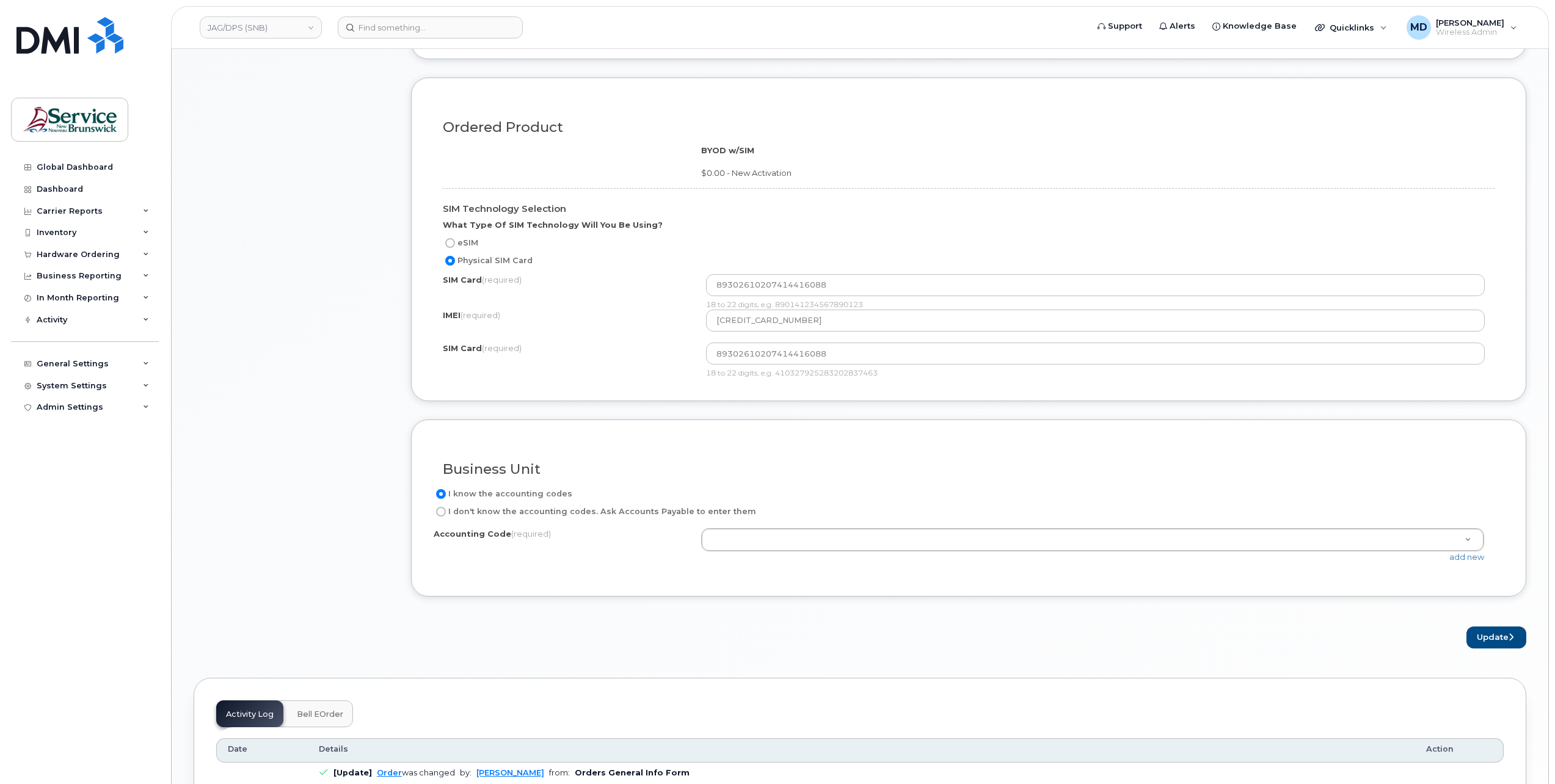
click at [524, 510] on label "I don't know the accounting codes. Ask Accounts Payable to enter them" at bounding box center [595, 511] width 322 height 14
click at [446, 510] on input "I don't know the accounting codes. Ask Accounts Payable to enter them" at bounding box center [441, 512] width 10 height 10
radio input "true"
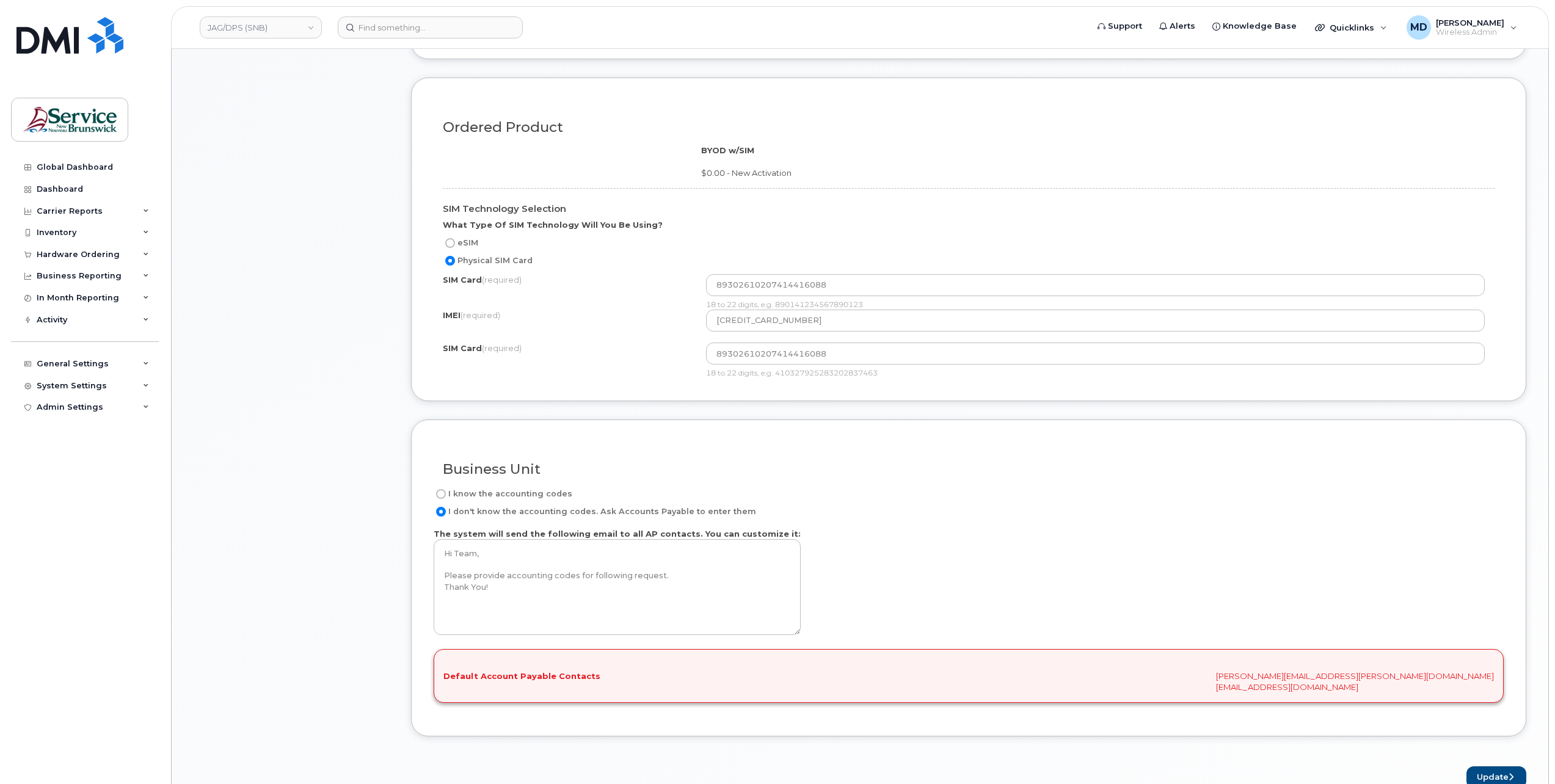
click at [520, 486] on label "I know the accounting codes" at bounding box center [503, 493] width 139 height 14
click at [446, 489] on input "I know the accounting codes" at bounding box center [441, 494] width 10 height 10
radio input "true"
select select
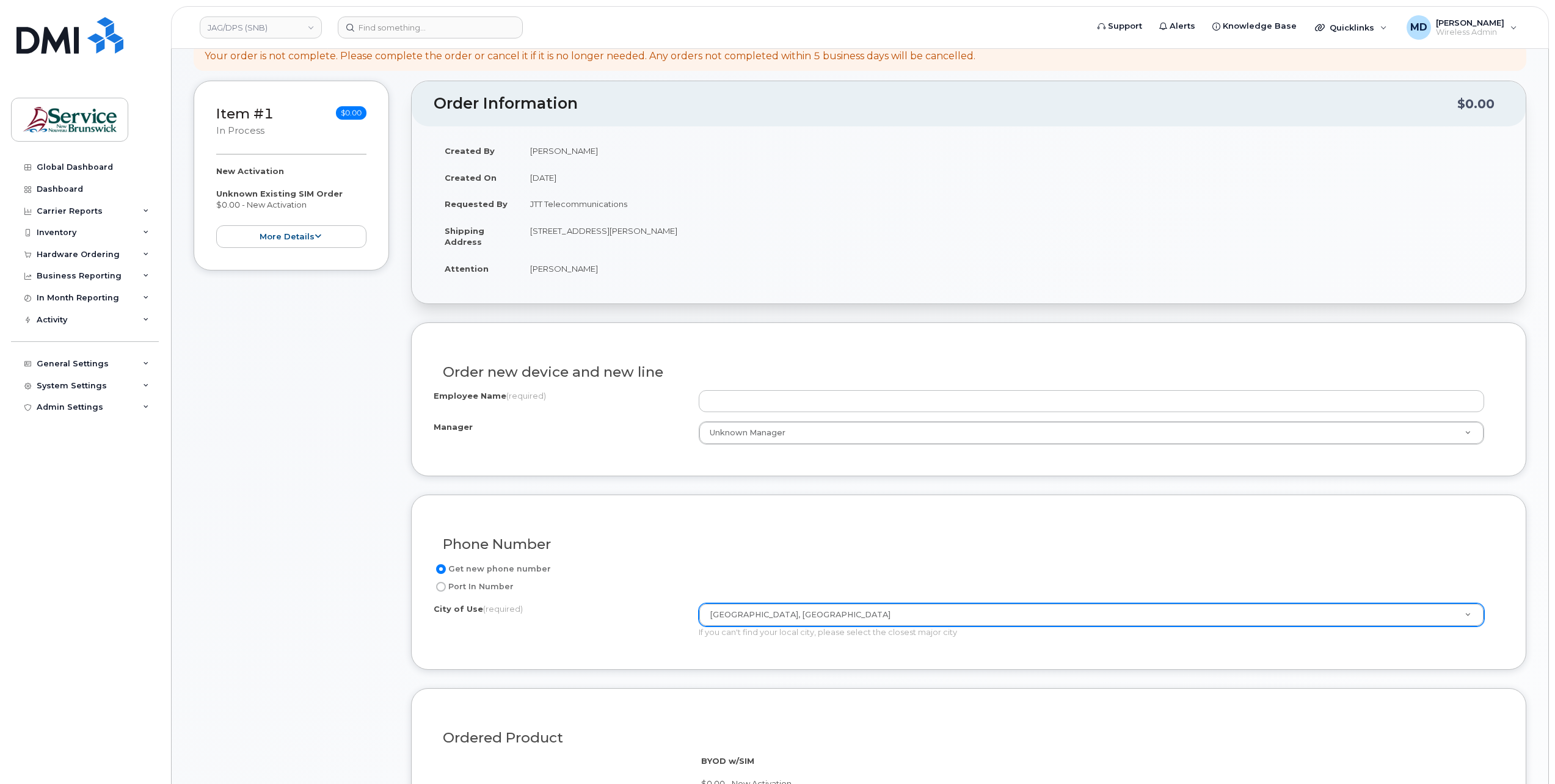
scroll to position [0, 0]
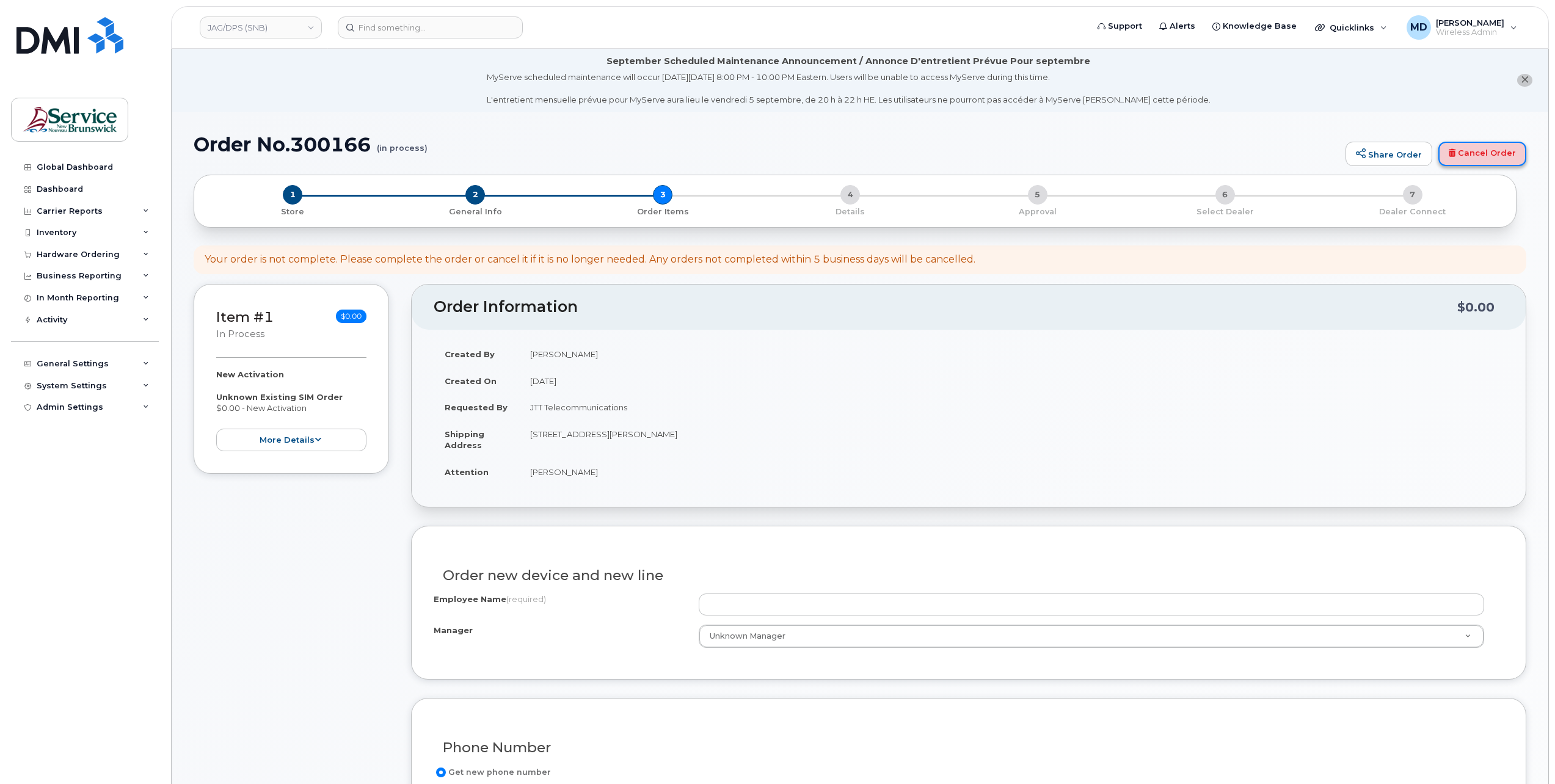
click at [1477, 153] on link "Cancel Order" at bounding box center [1482, 154] width 88 height 25
